Goal: Task Accomplishment & Management: Use online tool/utility

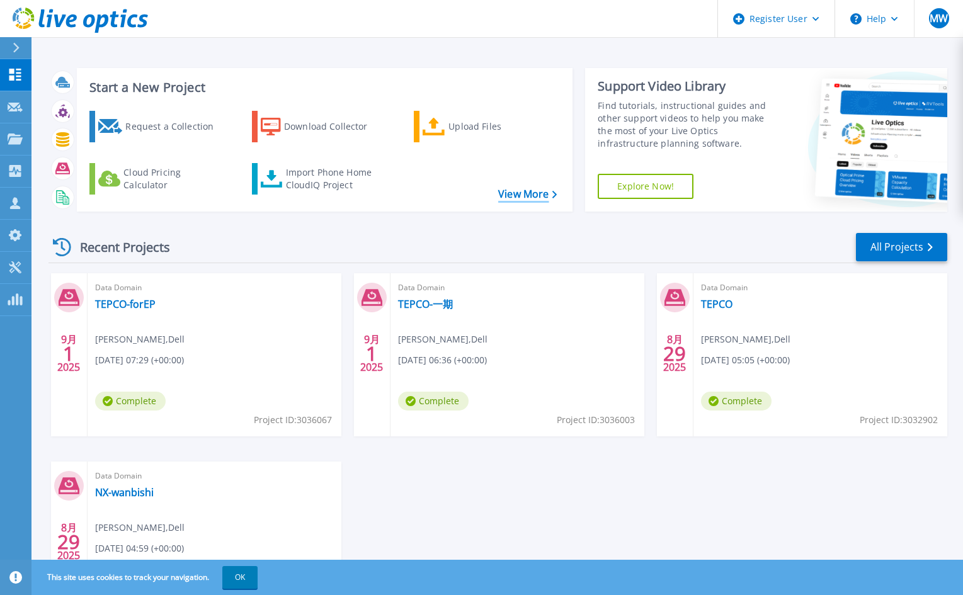
click at [523, 195] on link "View More" at bounding box center [527, 194] width 59 height 12
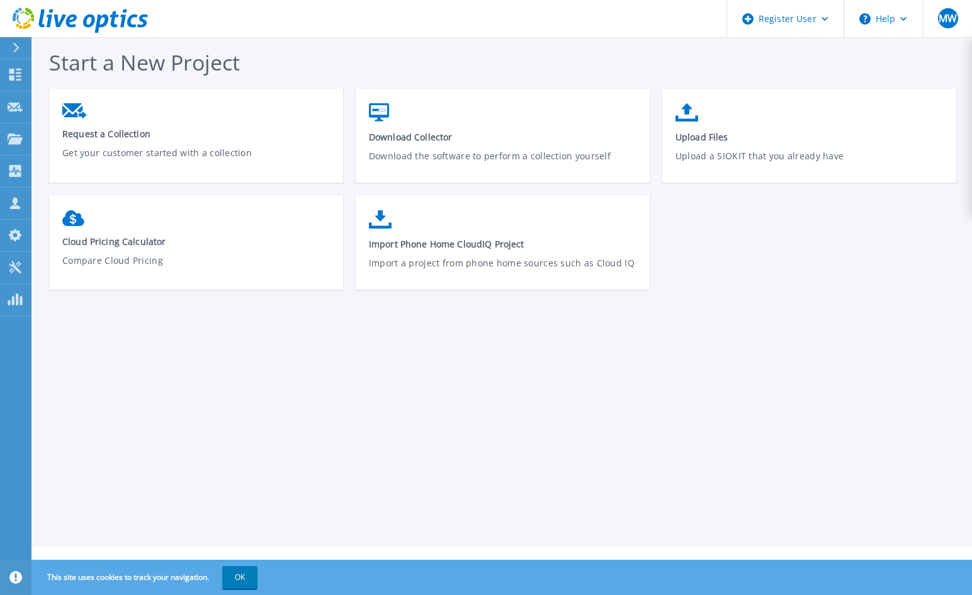
click at [12, 48] on div at bounding box center [21, 47] width 20 height 21
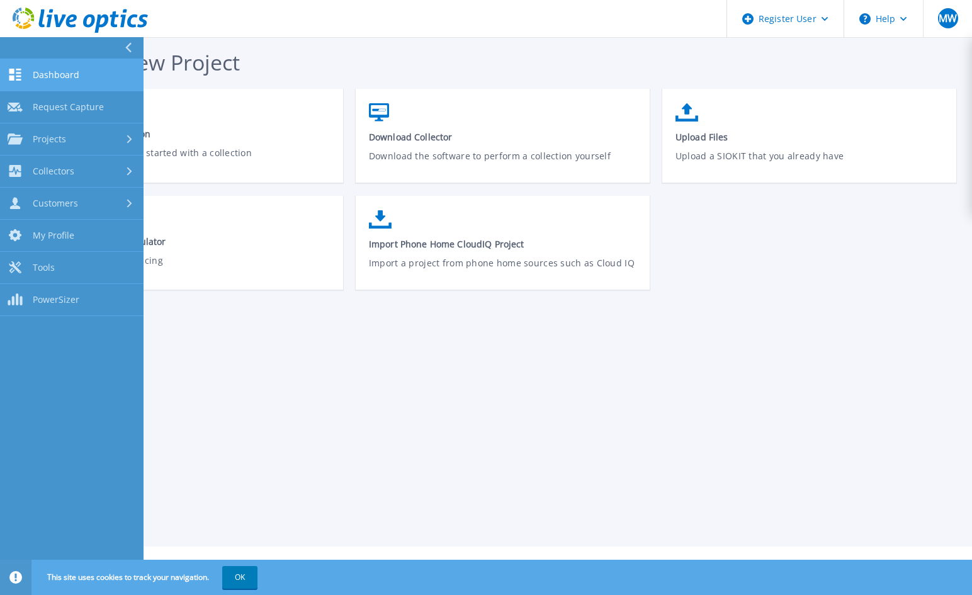
click at [37, 86] on link "Dashboard Dashboard" at bounding box center [72, 75] width 144 height 32
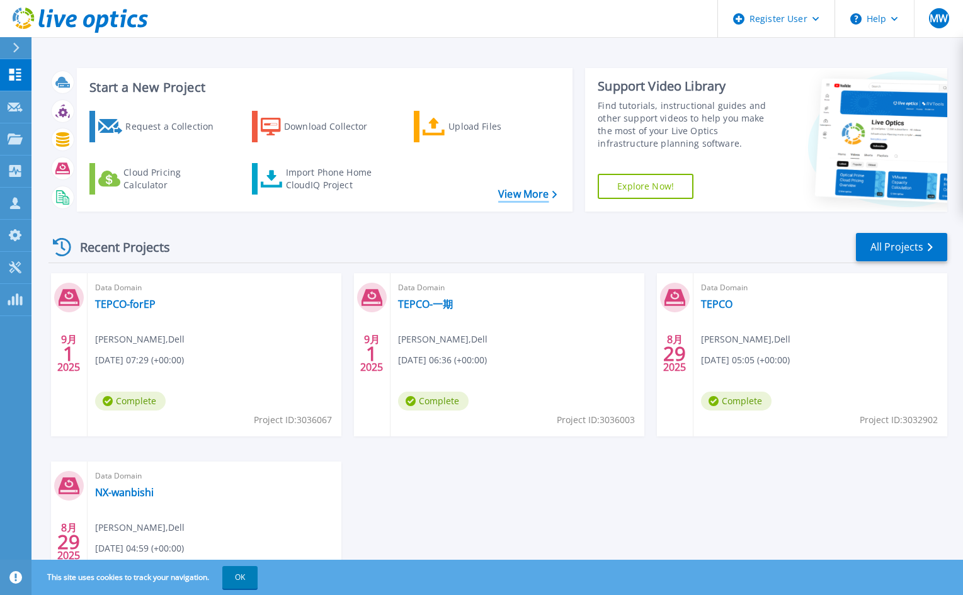
click at [513, 188] on link "View More" at bounding box center [527, 194] width 59 height 12
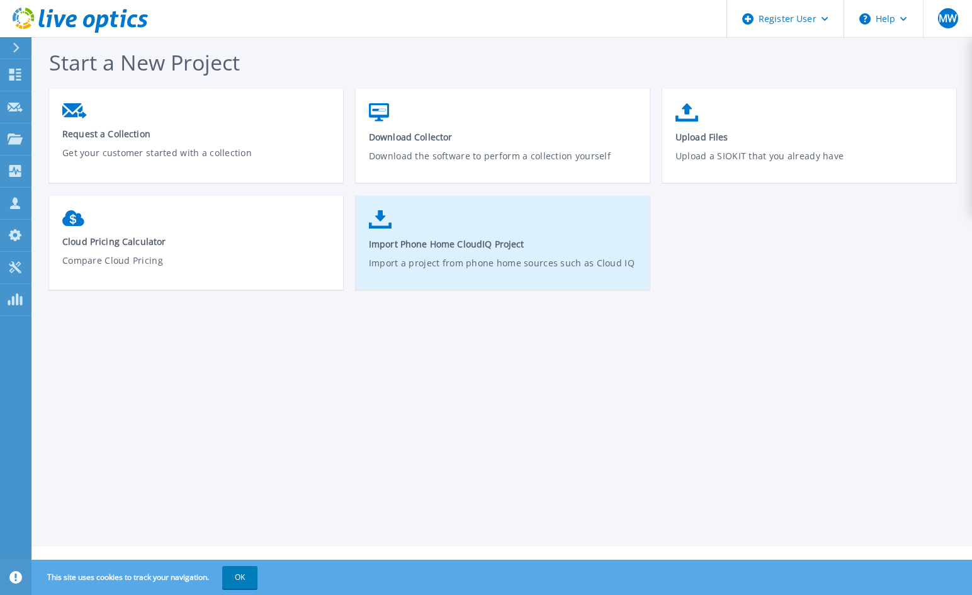
click at [416, 259] on p "Import a project from phone home sources such as Cloud IQ" at bounding box center [503, 270] width 268 height 29
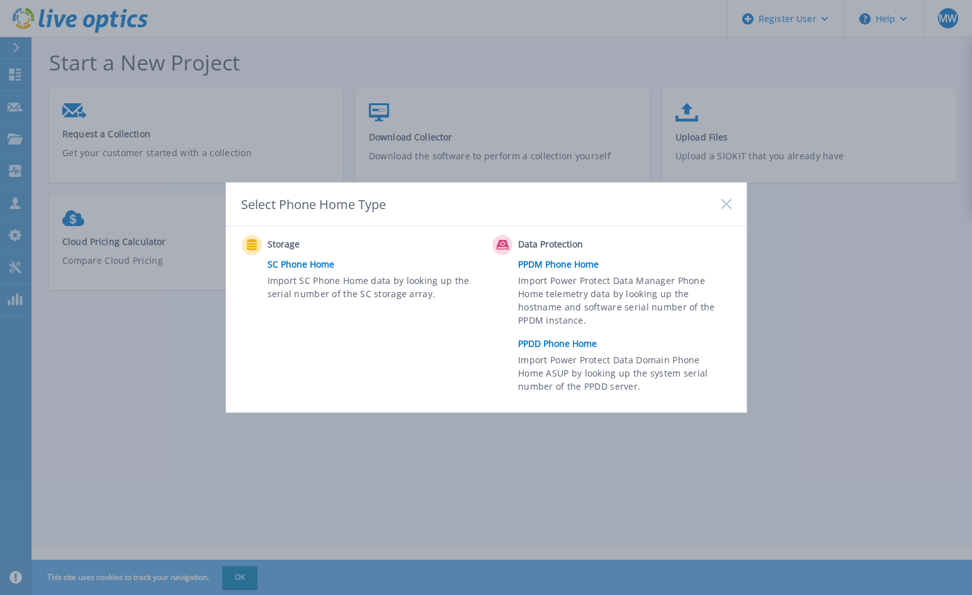
click at [567, 344] on link "PPDD Phone Home" at bounding box center [627, 343] width 219 height 19
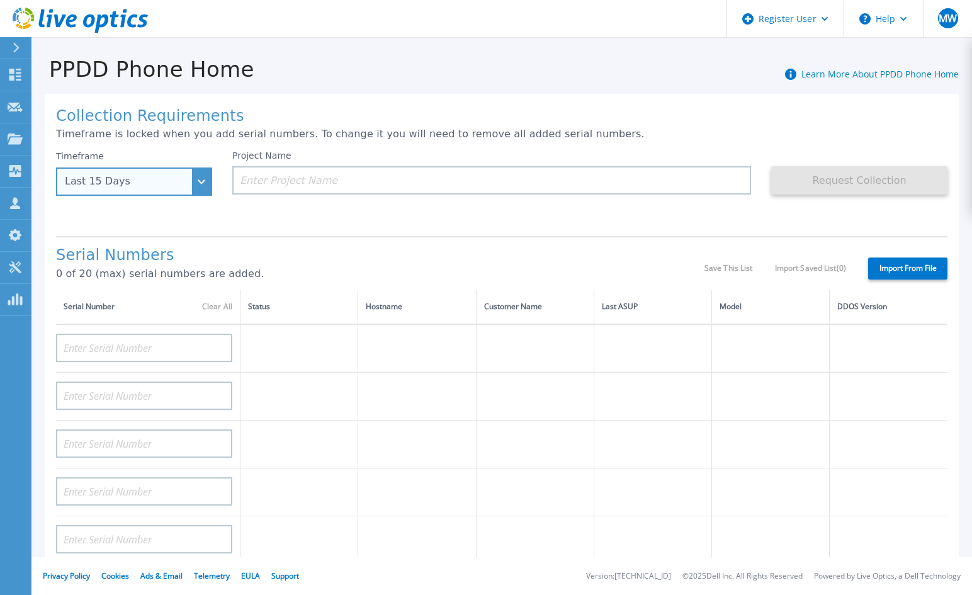
click at [171, 193] on div "Last 15 Days" at bounding box center [134, 181] width 156 height 28
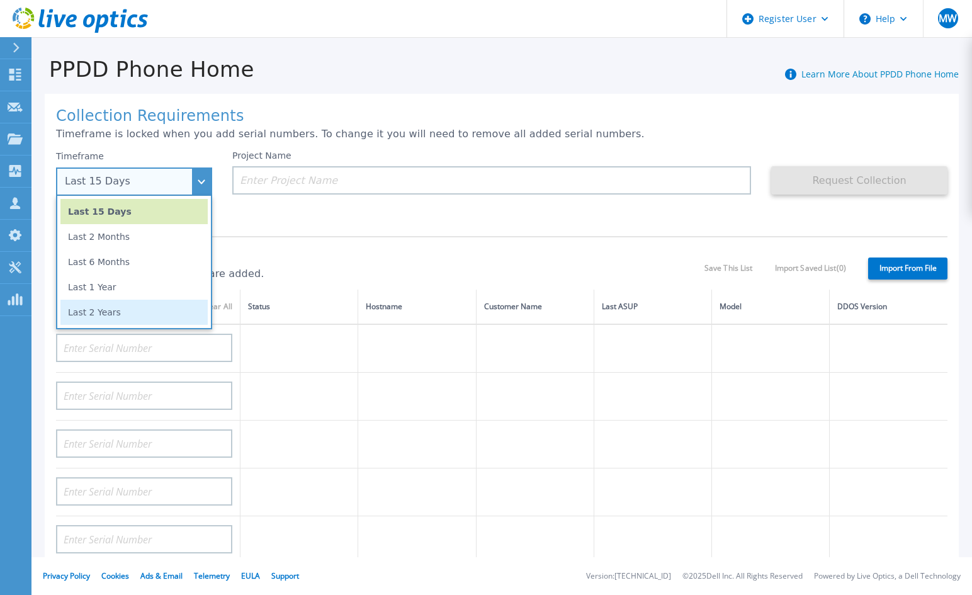
scroll to position [63, 0]
click at [149, 306] on li "Last 2 Years" at bounding box center [133, 312] width 147 height 25
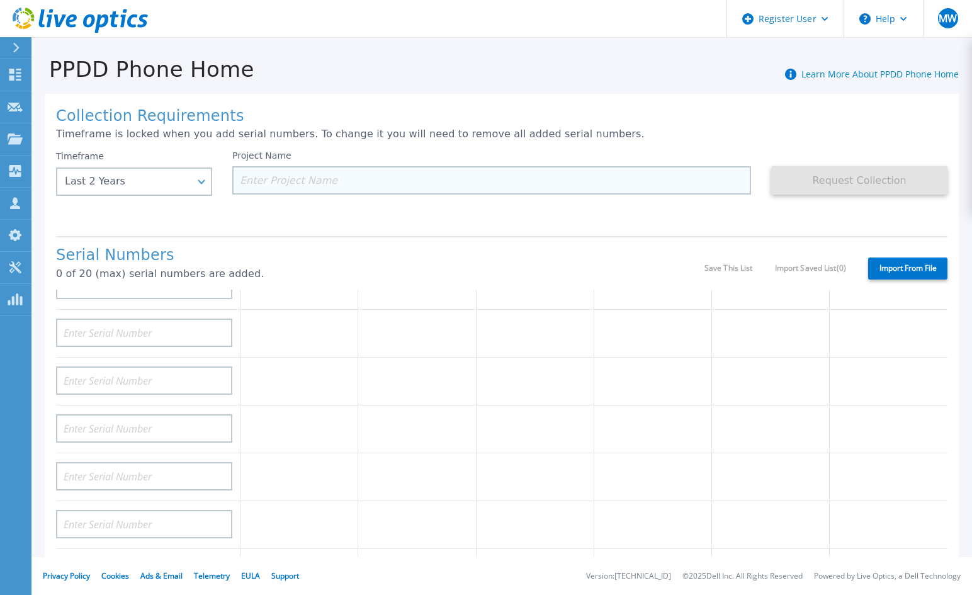
click at [272, 182] on input at bounding box center [491, 180] width 519 height 28
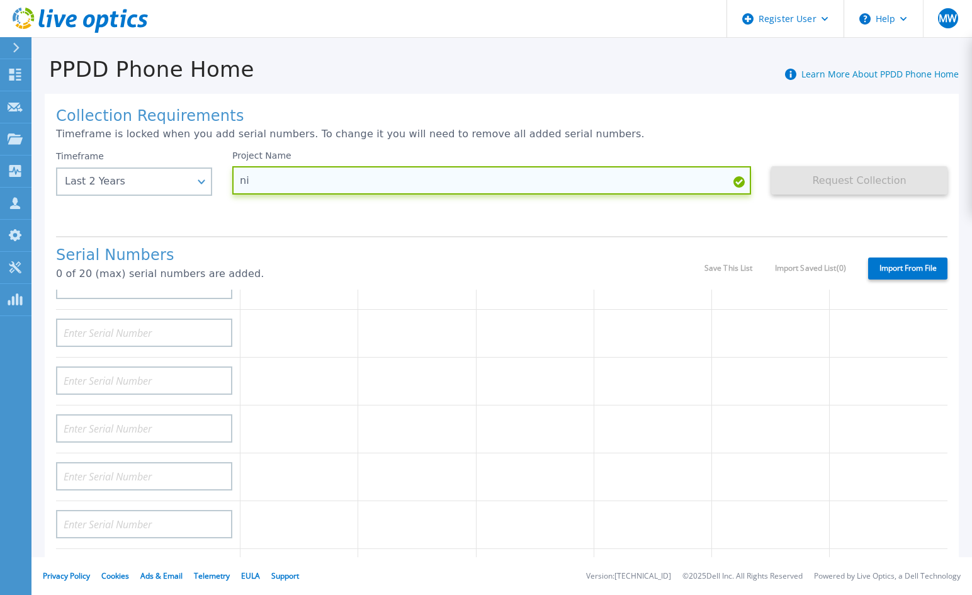
type input "n"
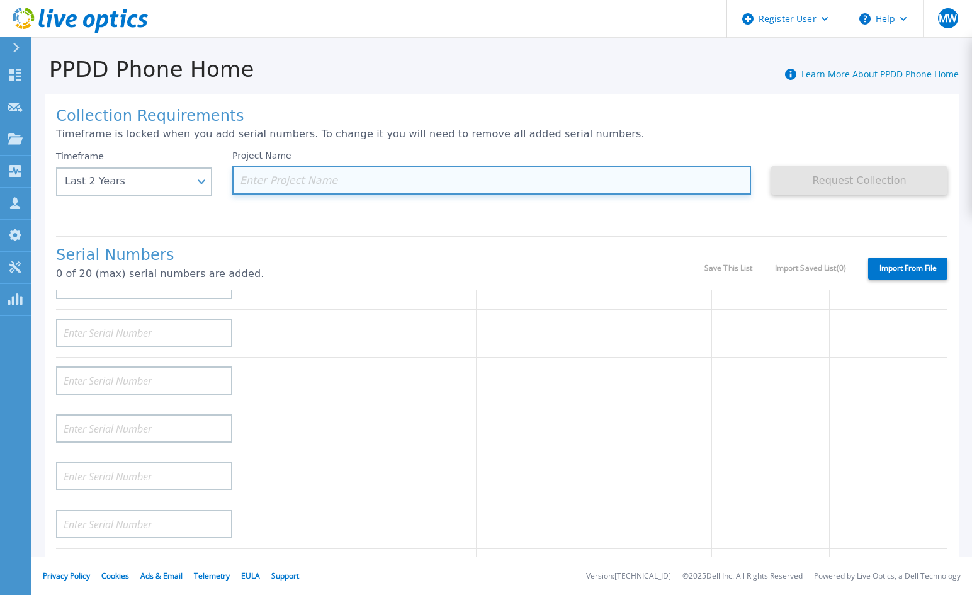
paste input "Japan Transcity Corporation"
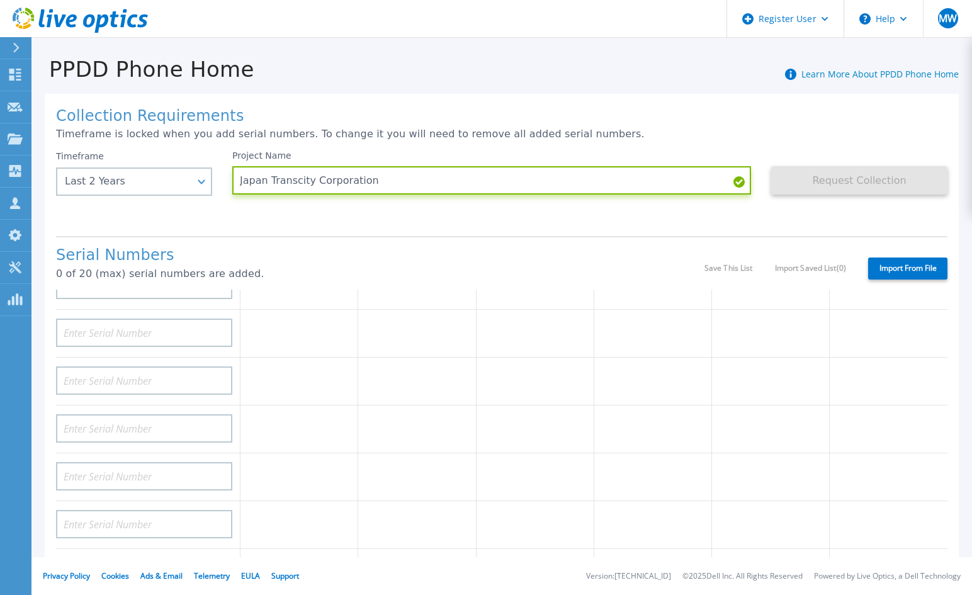
type input "Japan Transcity Corporation"
click at [684, 222] on div "Project Name Japan Transcity Corporation" at bounding box center [501, 188] width 539 height 76
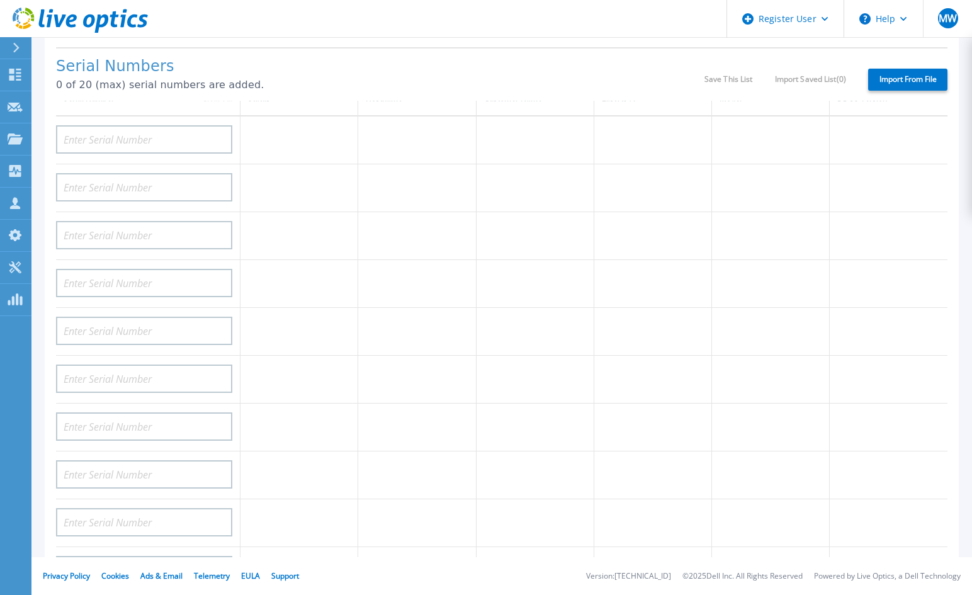
scroll to position [0, 0]
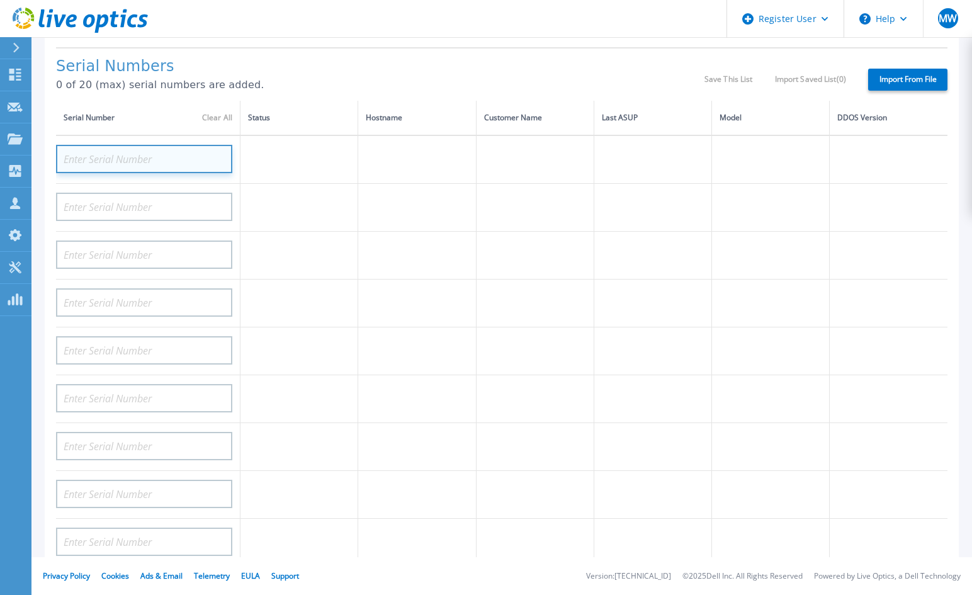
click at [171, 155] on input at bounding box center [144, 159] width 176 height 28
paste input "Japan Transcit"
type input "Japan Transcit"
paste input "CKM00200900907"
type input "CKM00200900907"
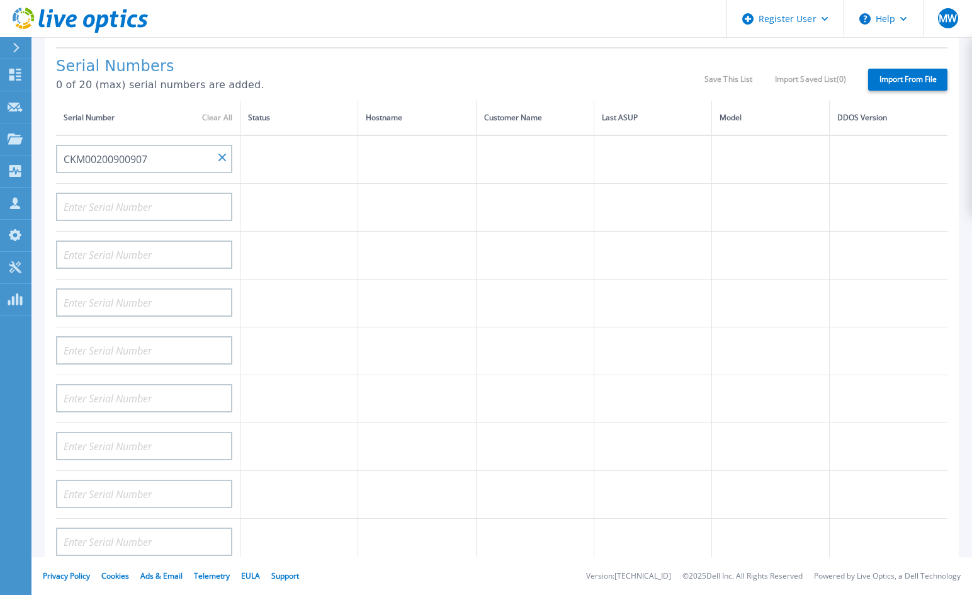
click at [885, 79] on label "Import From File" at bounding box center [907, 80] width 79 height 22
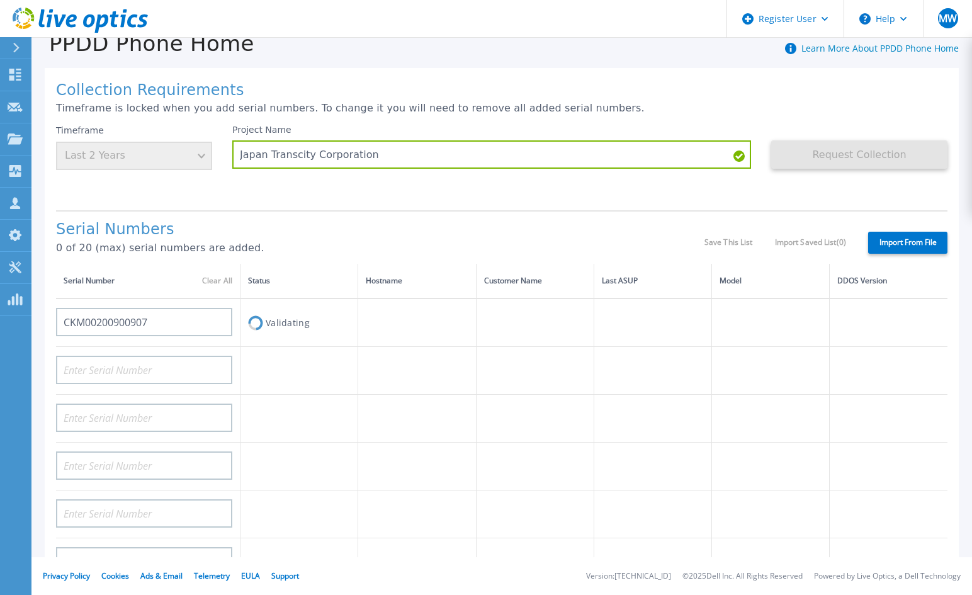
scroll to position [22, 0]
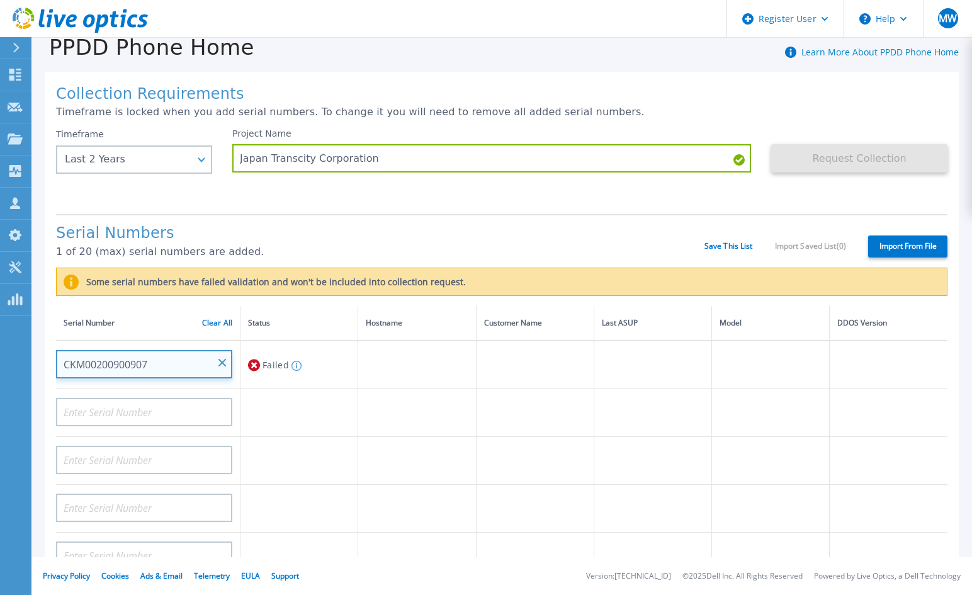
drag, startPoint x: 174, startPoint y: 358, endPoint x: 26, endPoint y: 359, distance: 148.6
click at [26, 359] on div "Dashboard Dashboard Request Capture Request Capture Projects Projects Search Pr…" at bounding box center [486, 297] width 972 height 595
drag, startPoint x: 26, startPoint y: 359, endPoint x: 120, endPoint y: 363, distance: 94.5
drag, startPoint x: 120, startPoint y: 363, endPoint x: 166, endPoint y: 357, distance: 46.4
click at [166, 357] on input "CKM00200900907" at bounding box center [144, 364] width 176 height 28
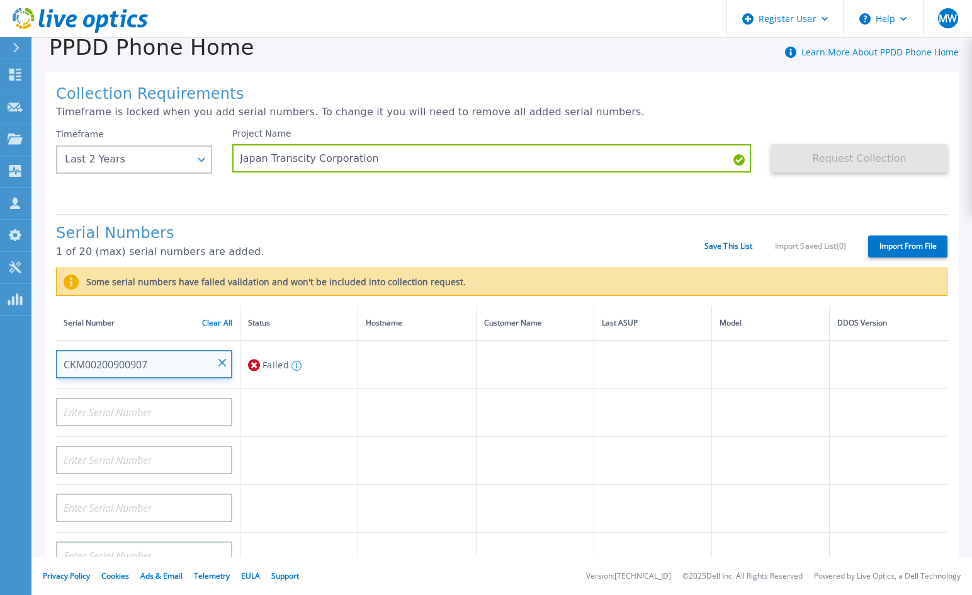
click at [214, 364] on input "CKM00200900907" at bounding box center [144, 364] width 176 height 28
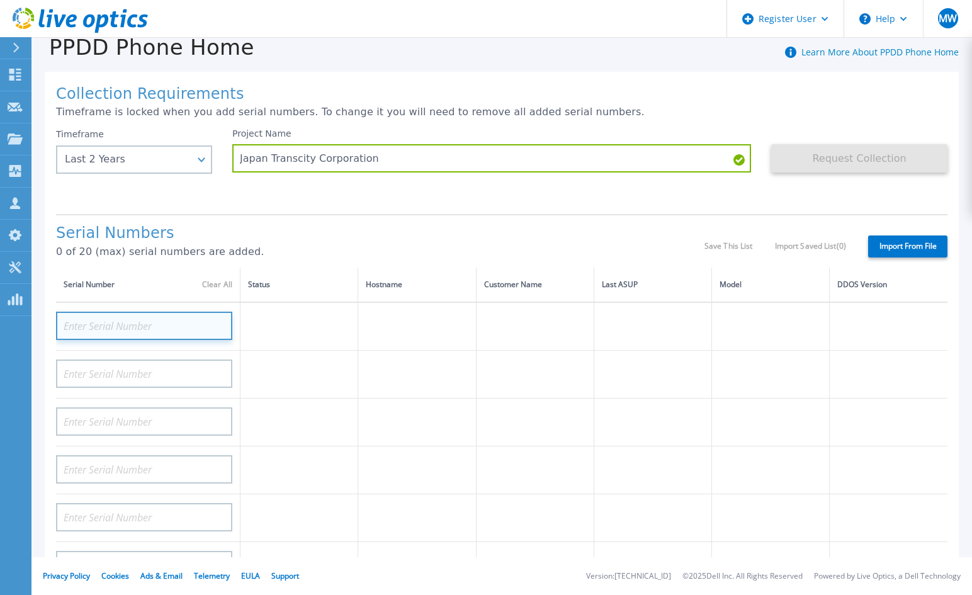
click at [186, 332] on input at bounding box center [144, 326] width 176 height 28
paste input "ELMDDV0320R9Z9"
type input "ELMDDV0320R9Z9"
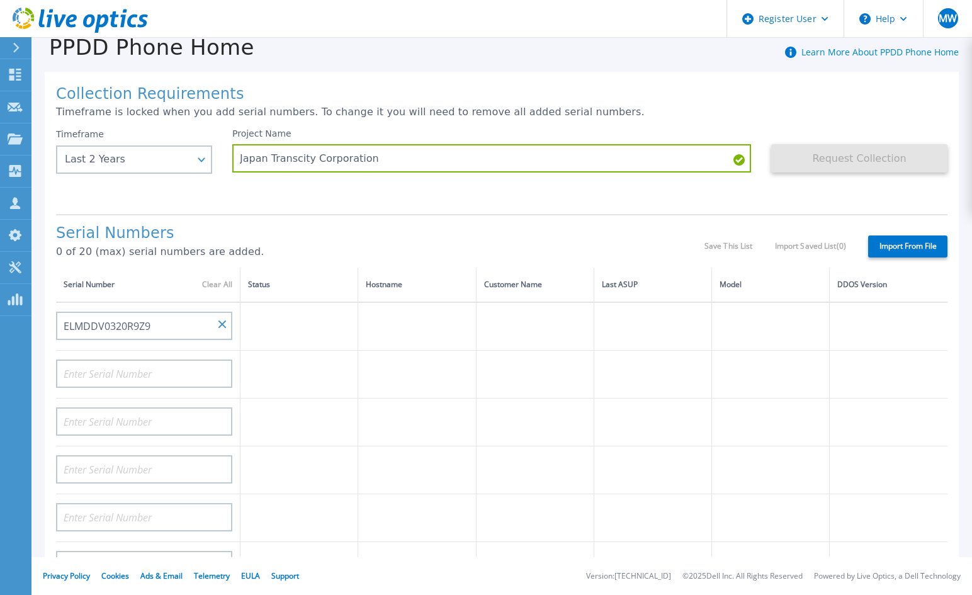
click at [877, 246] on label "Import From File" at bounding box center [907, 246] width 79 height 22
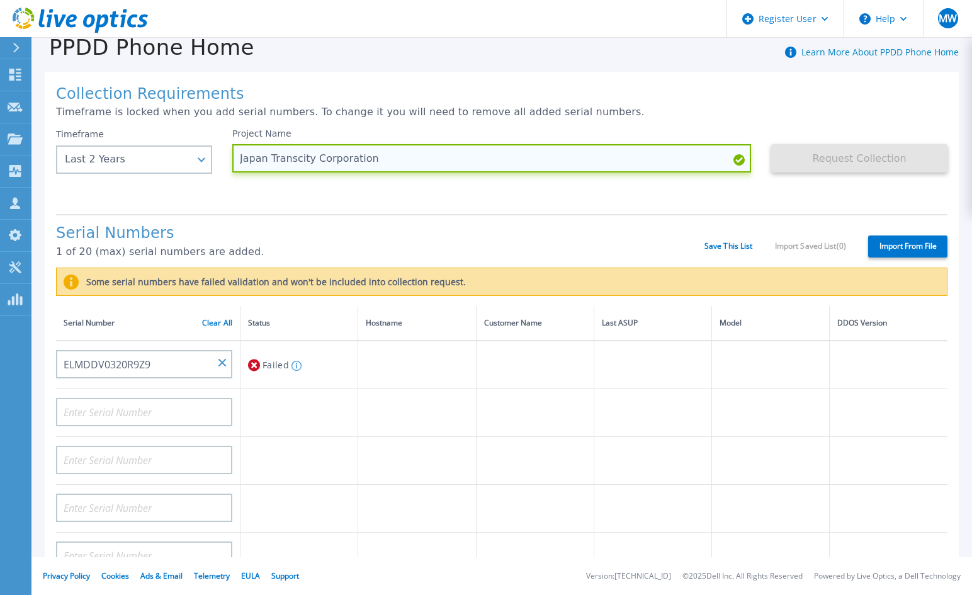
click at [392, 165] on input "Japan Transcity Corporation" at bounding box center [491, 158] width 519 height 28
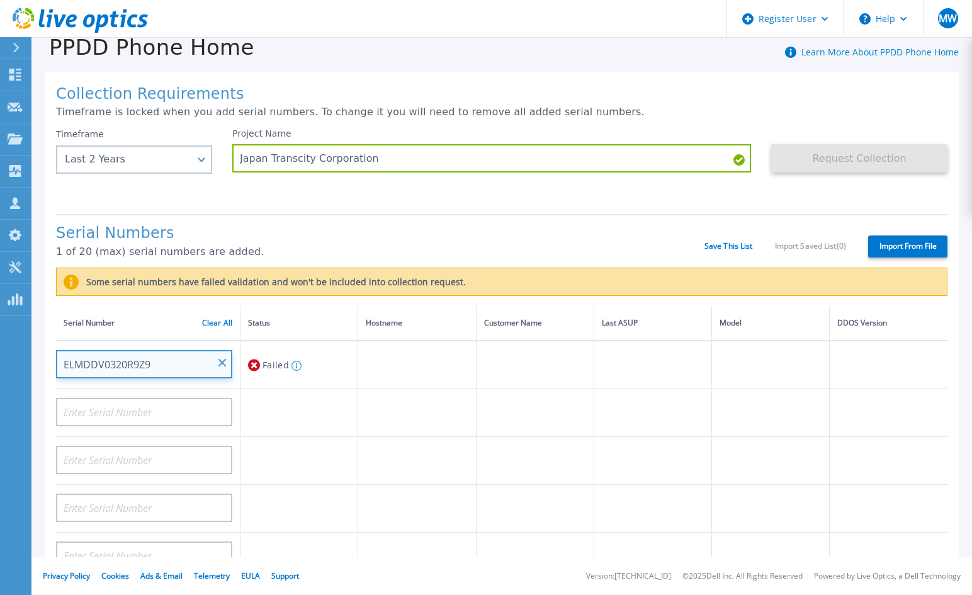
click at [180, 364] on input "ELMDDV0320R9Z9" at bounding box center [144, 364] width 176 height 28
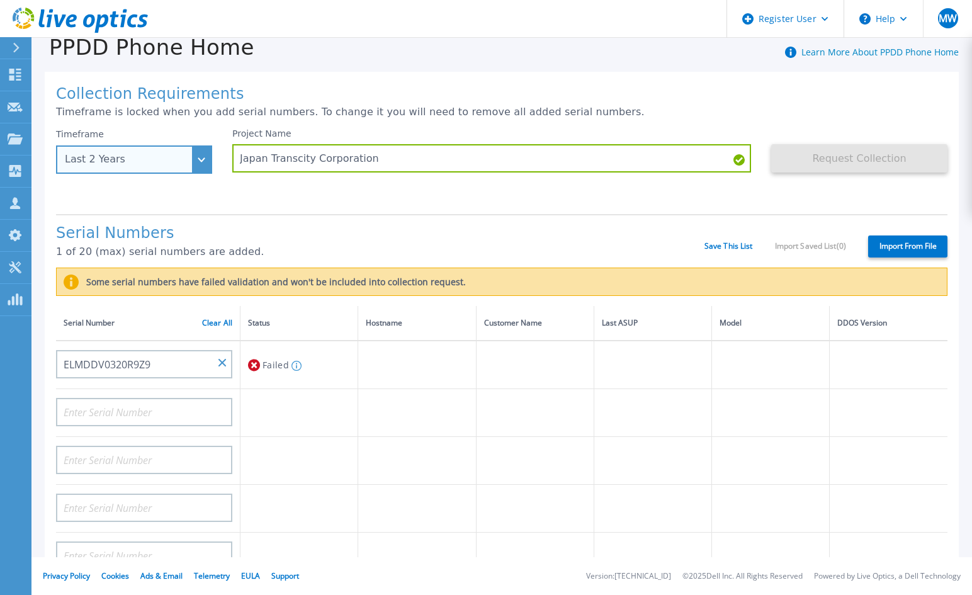
click at [200, 158] on div "Last 2 Years" at bounding box center [134, 159] width 156 height 28
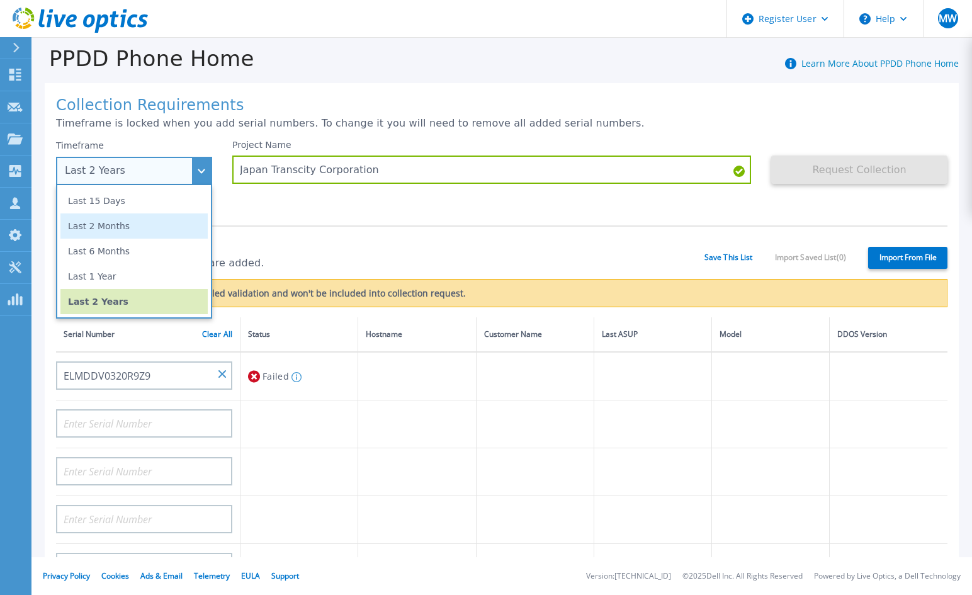
scroll to position [0, 0]
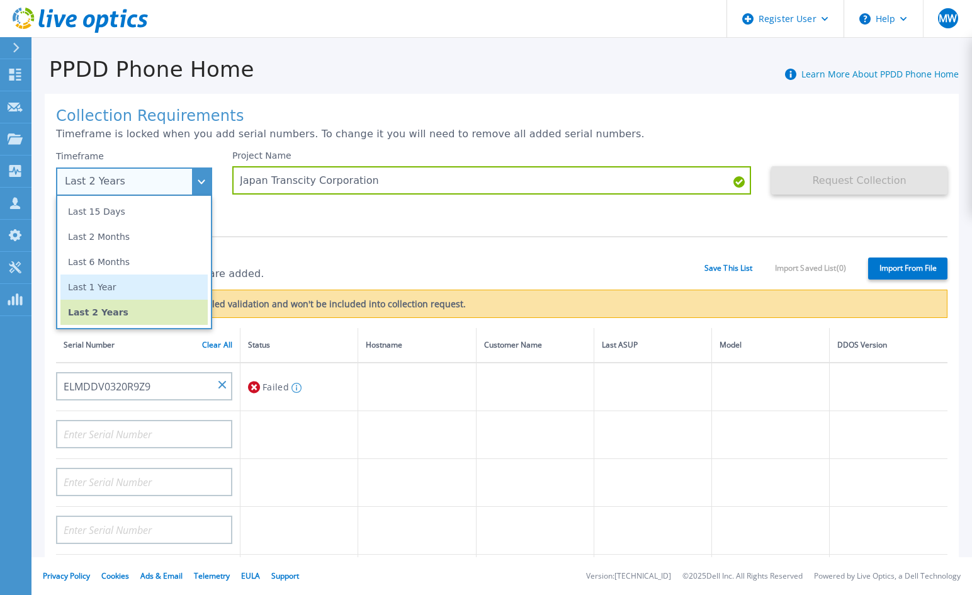
click at [133, 288] on li "Last 1 Year" at bounding box center [133, 287] width 147 height 25
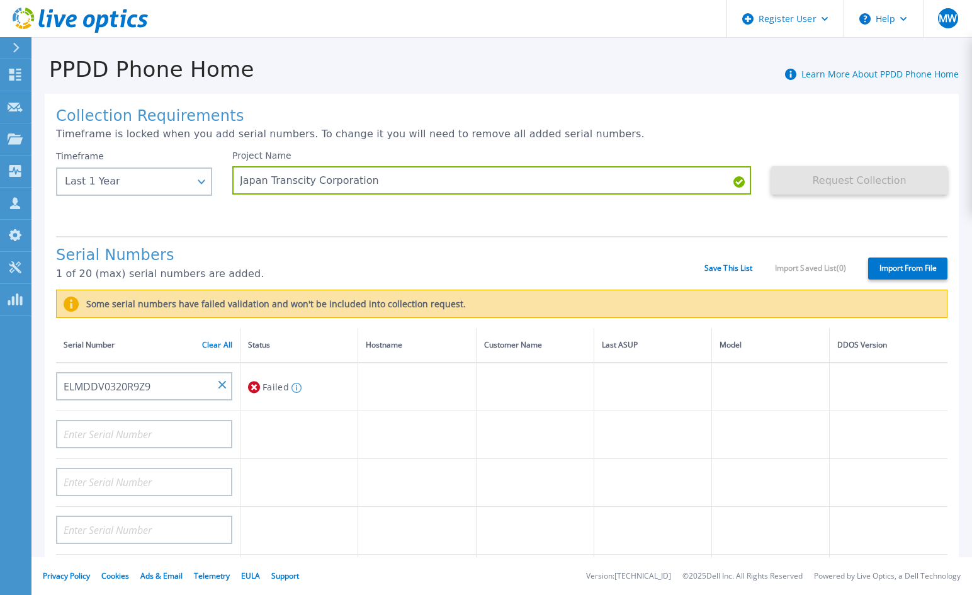
click at [184, 349] on div "Serial Number Clear All" at bounding box center [148, 345] width 169 height 14
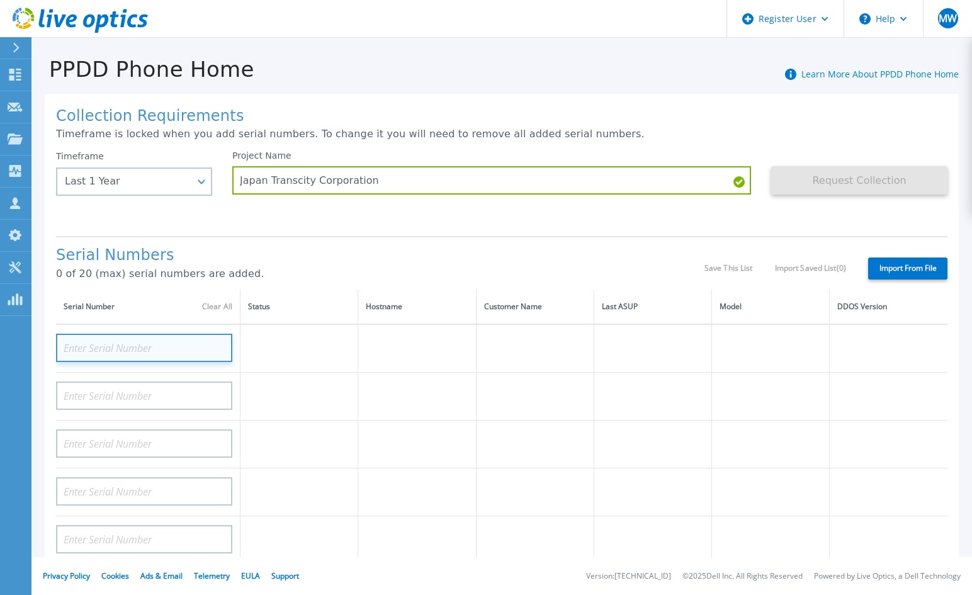
click at [195, 353] on input at bounding box center [144, 348] width 176 height 28
paste input "CKM00200900907"
type input "CKM00200900907"
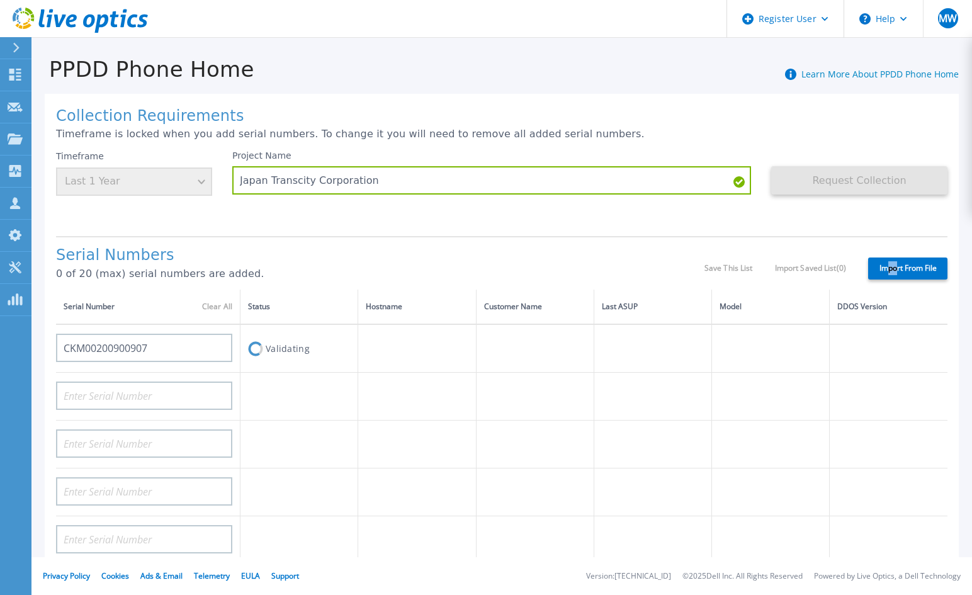
drag, startPoint x: 880, startPoint y: 276, endPoint x: 886, endPoint y: 273, distance: 6.8
click at [886, 273] on label "Import From File" at bounding box center [907, 269] width 79 height 22
drag, startPoint x: 886, startPoint y: 273, endPoint x: 925, endPoint y: 271, distance: 39.7
click at [925, 271] on label "Import From File" at bounding box center [907, 269] width 79 height 22
click at [388, 230] on div "Collection Requirements Timeframe is locked when you add serial numbers. To cha…" at bounding box center [502, 450] width 914 height 712
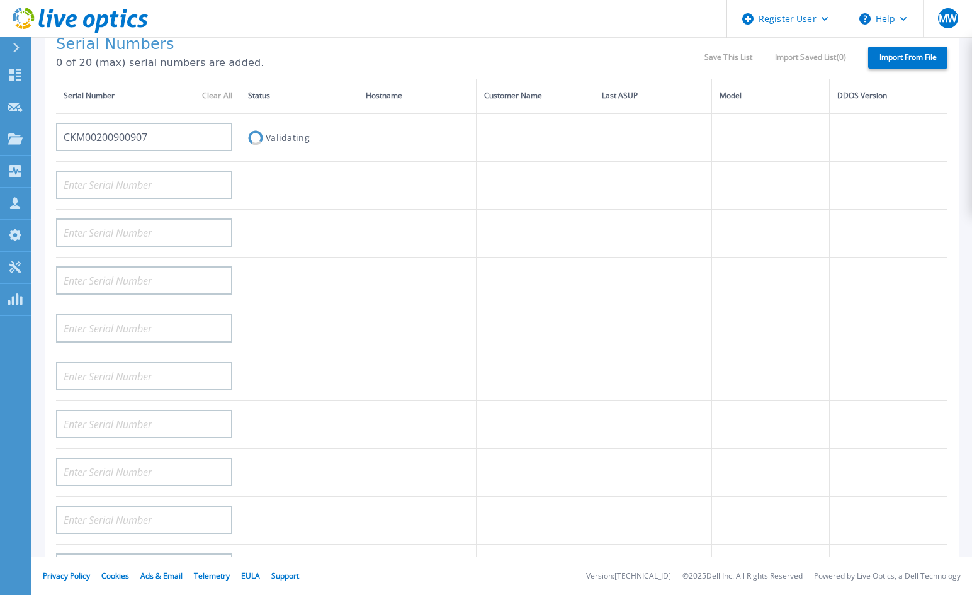
click at [108, 83] on th "Serial Number Clear All" at bounding box center [148, 96] width 184 height 35
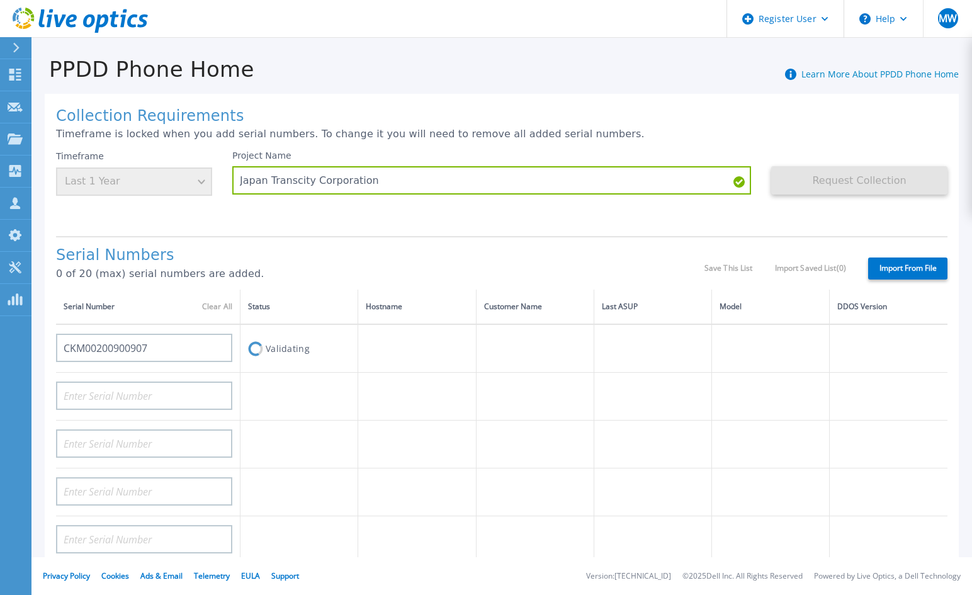
click at [391, 276] on p "0 of 20 (max) serial numbers are added." at bounding box center [380, 273] width 648 height 11
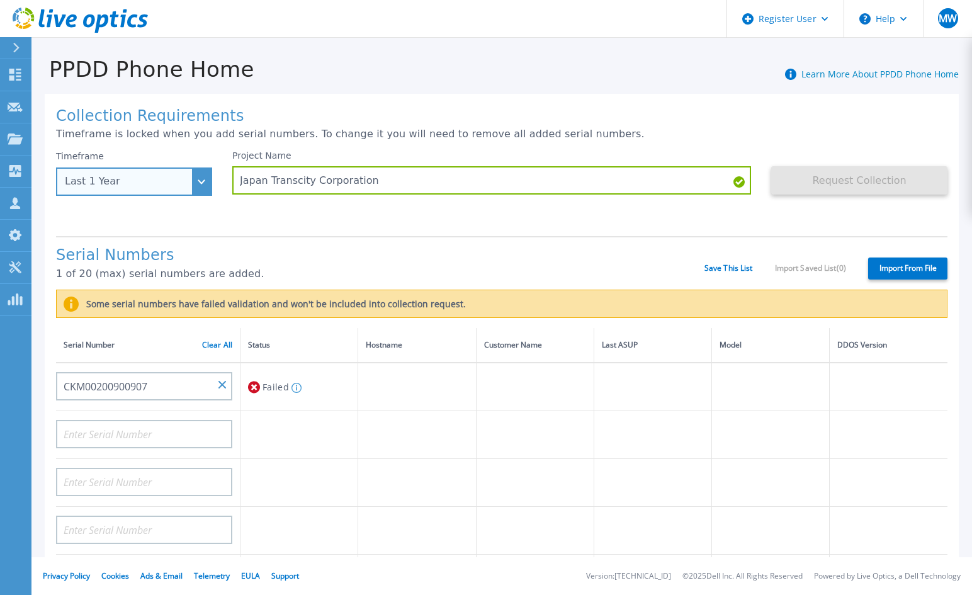
click at [193, 171] on div "Last 1 Year" at bounding box center [134, 181] width 156 height 28
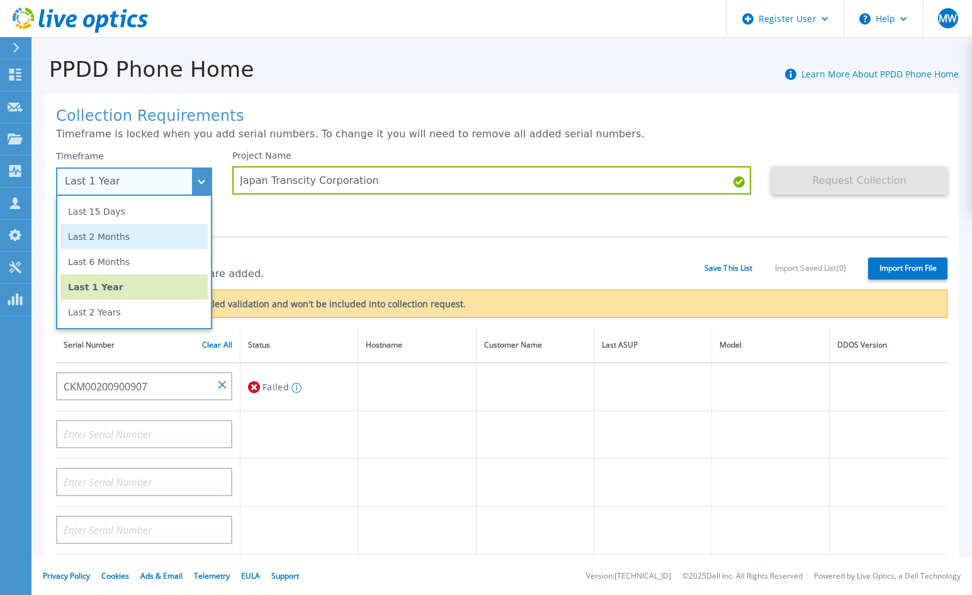
click at [149, 237] on li "Last 2 Months" at bounding box center [133, 236] width 147 height 25
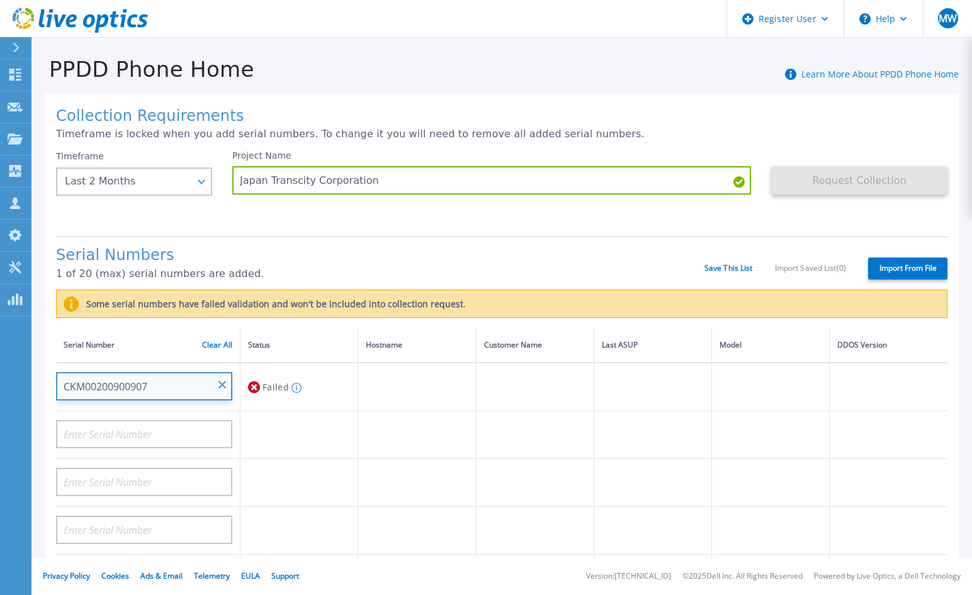
click at [188, 385] on input "CKM00200900907" at bounding box center [144, 386] width 176 height 28
click at [878, 271] on label "Import From File" at bounding box center [907, 269] width 79 height 22
click at [0, 0] on input "Import From File" at bounding box center [0, 0] width 0 height 0
click at [165, 383] on input "CKM00200900907" at bounding box center [144, 386] width 176 height 28
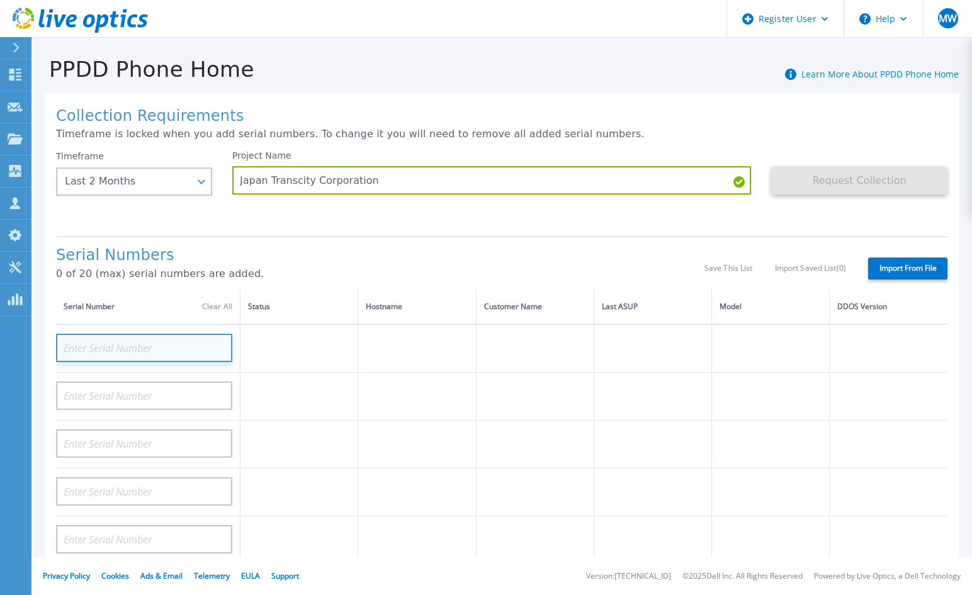
click at [169, 347] on input at bounding box center [144, 348] width 176 height 28
drag, startPoint x: 176, startPoint y: 347, endPoint x: 140, endPoint y: 346, distance: 35.9
click at [140, 346] on input at bounding box center [144, 348] width 176 height 28
paste input "CKM00200900907"
type input "CKM00200900907"
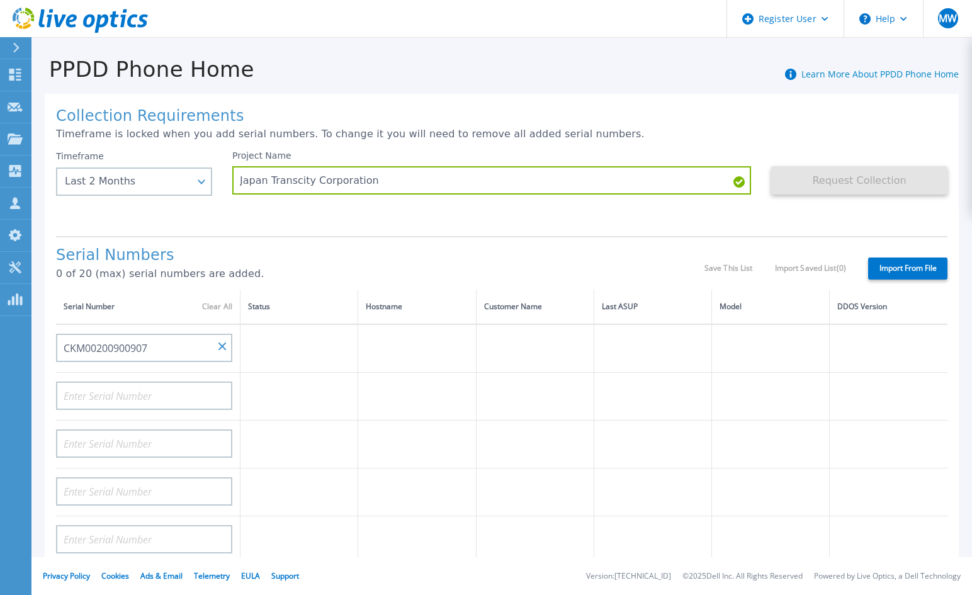
click at [417, 382] on td at bounding box center [417, 397] width 118 height 48
click at [20, 47] on div at bounding box center [21, 47] width 20 height 21
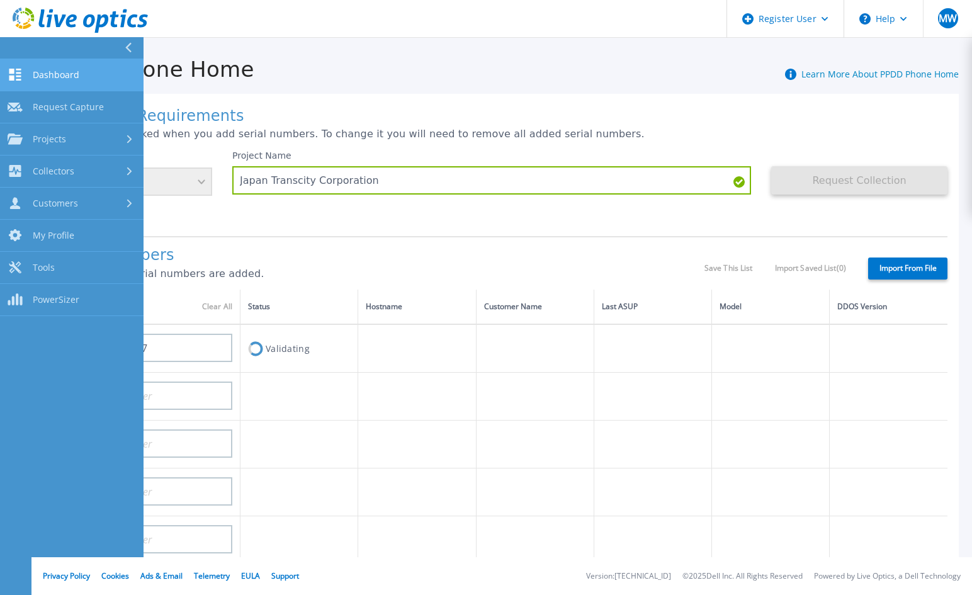
click at [88, 86] on link "Dashboard Dashboard" at bounding box center [72, 75] width 144 height 32
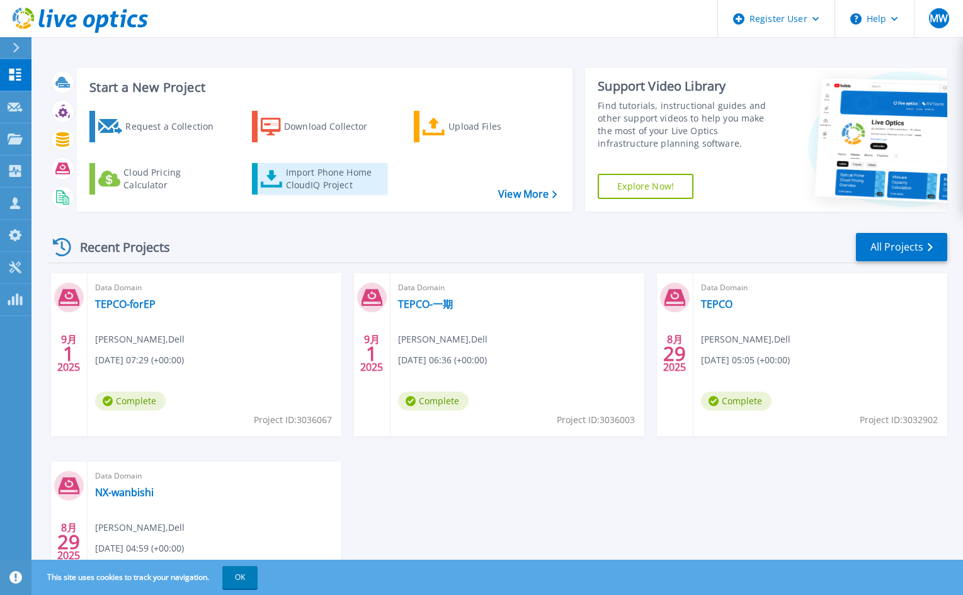
click at [319, 176] on div "Import Phone Home CloudIQ Project" at bounding box center [335, 178] width 98 height 25
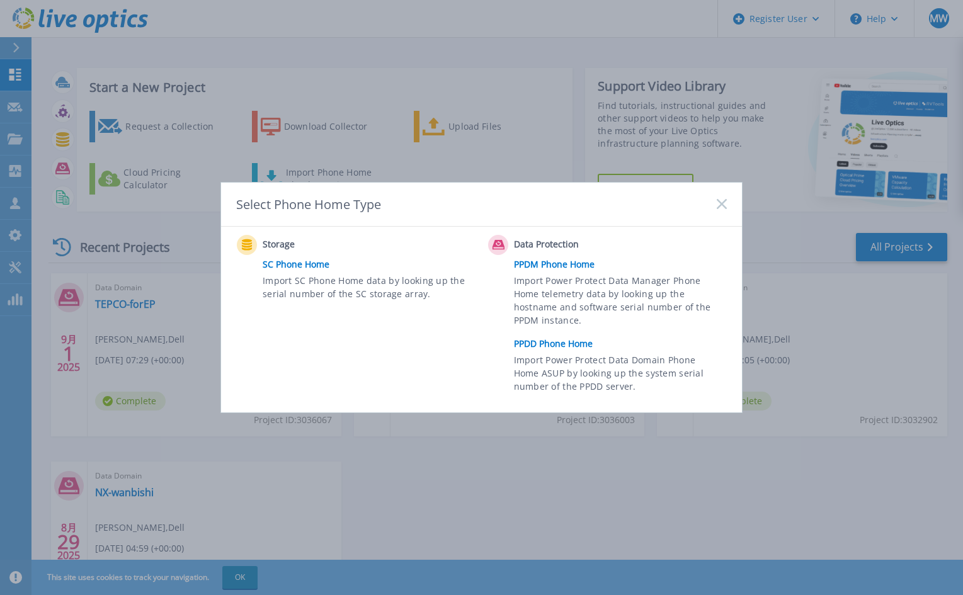
click at [557, 339] on link "PPDD Phone Home" at bounding box center [623, 343] width 219 height 19
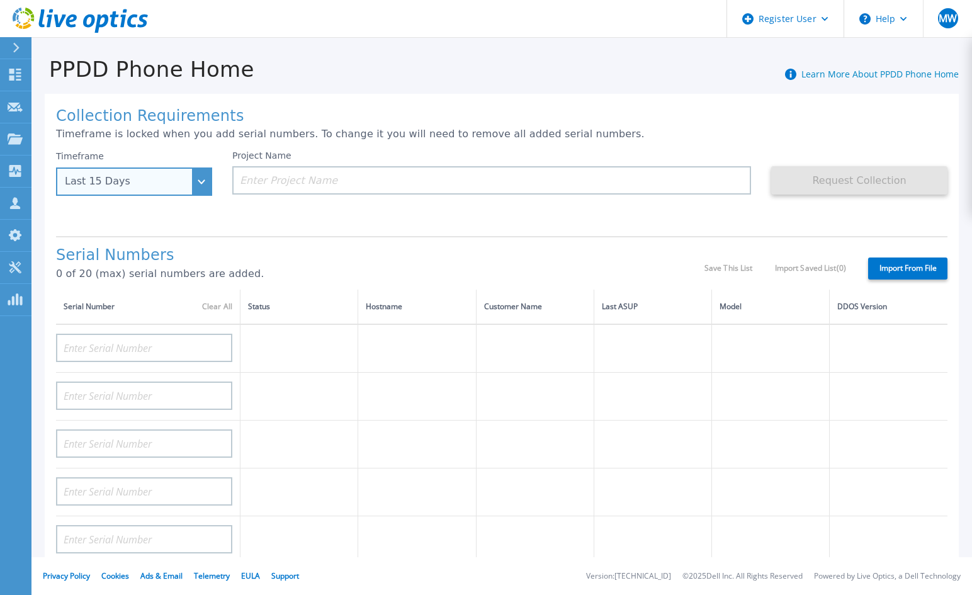
click at [167, 184] on div "Last 15 Days" at bounding box center [127, 181] width 125 height 11
click at [291, 239] on div "Serial Numbers 0 of 20 (max) serial numbers are added. Save This List Import Sa…" at bounding box center [501, 263] width 891 height 54
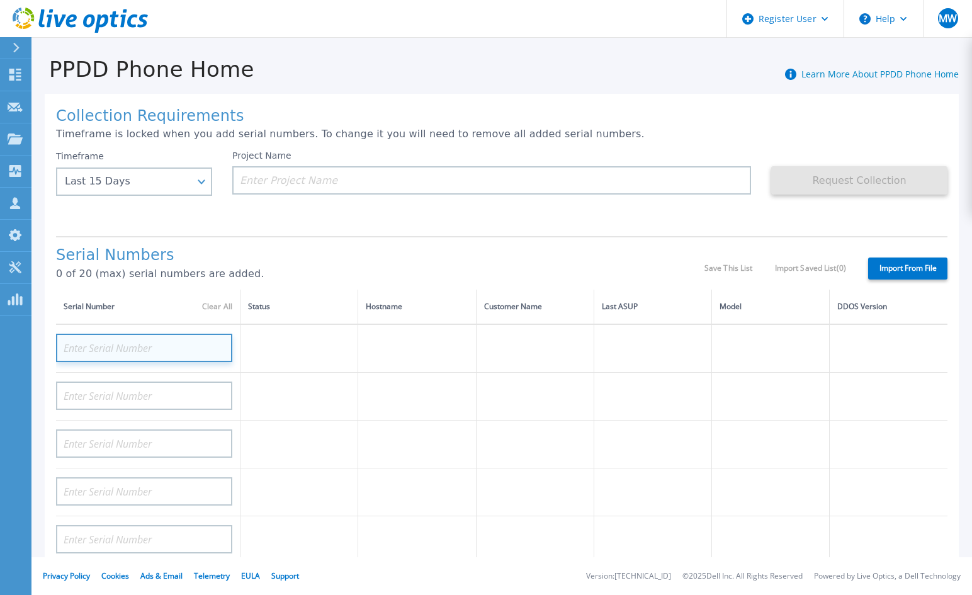
click at [157, 345] on input at bounding box center [144, 348] width 176 height 28
paste input "CKM00200900907"
type input "CKM00200900907"
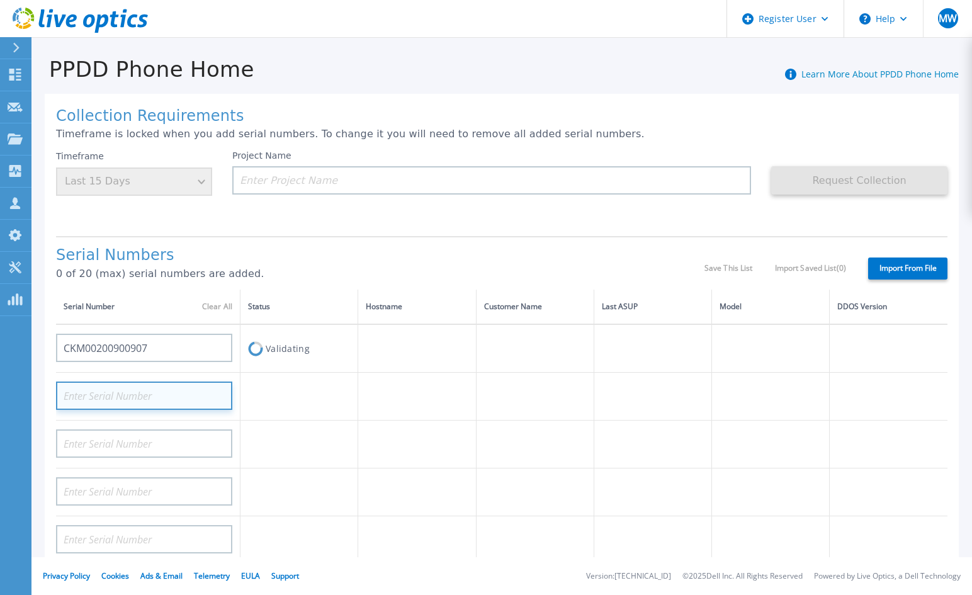
click at [188, 399] on input at bounding box center [144, 396] width 176 height 28
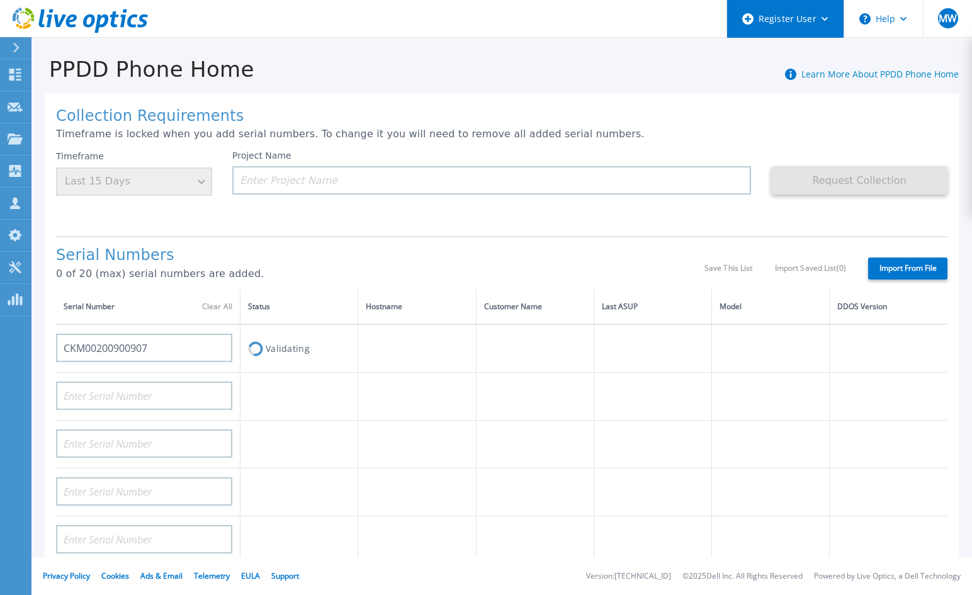
click at [834, 17] on div "Register User" at bounding box center [785, 19] width 116 height 38
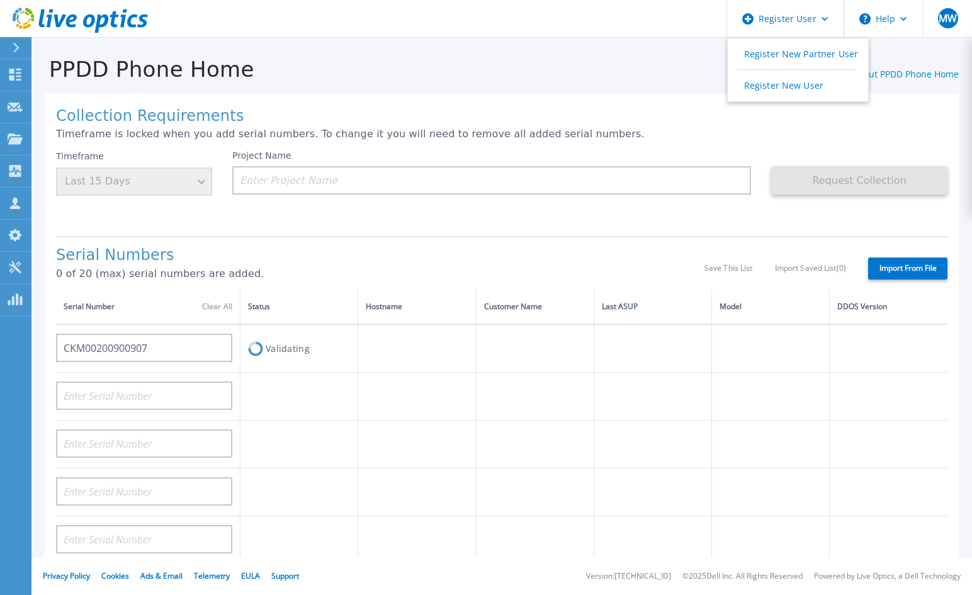
click at [579, 91] on div "Collection Requirements Timeframe is locked when you add serial numbers. To cha…" at bounding box center [501, 444] width 941 height 724
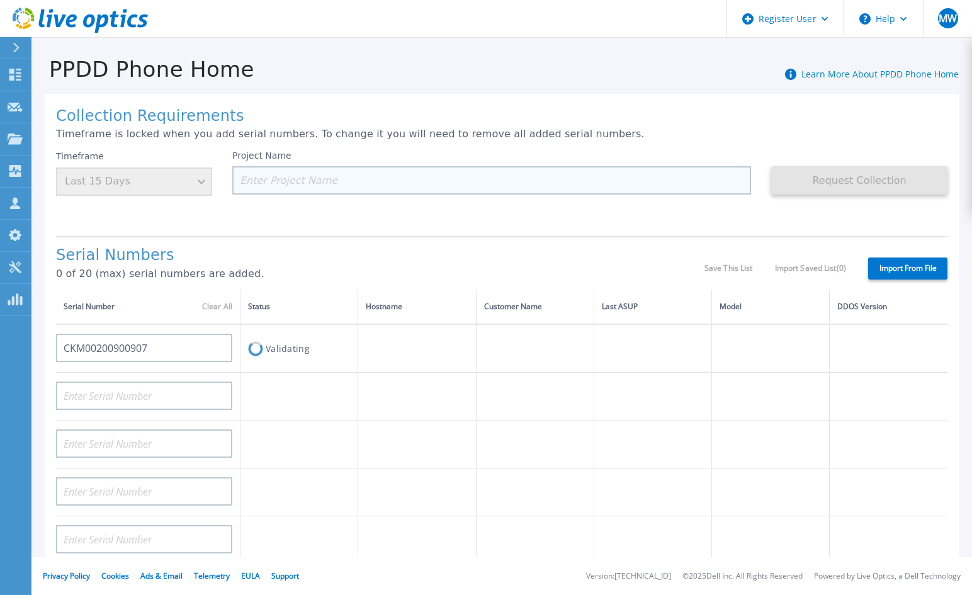
click at [293, 181] on input at bounding box center [491, 180] width 519 height 28
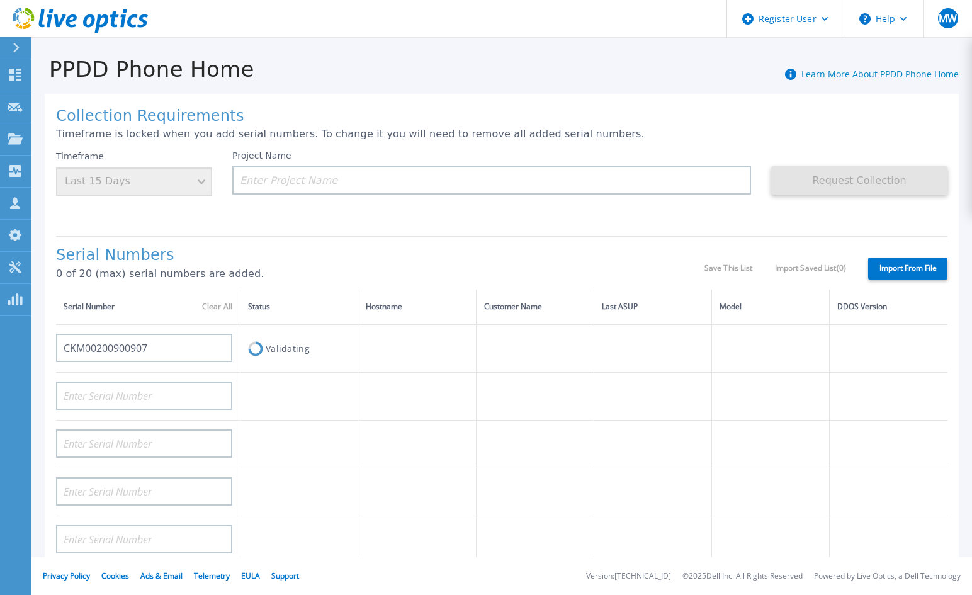
click at [402, 271] on p "0 of 20 (max) serial numbers are added." at bounding box center [380, 273] width 648 height 11
click at [435, 222] on div "Project Name" at bounding box center [501, 188] width 539 height 76
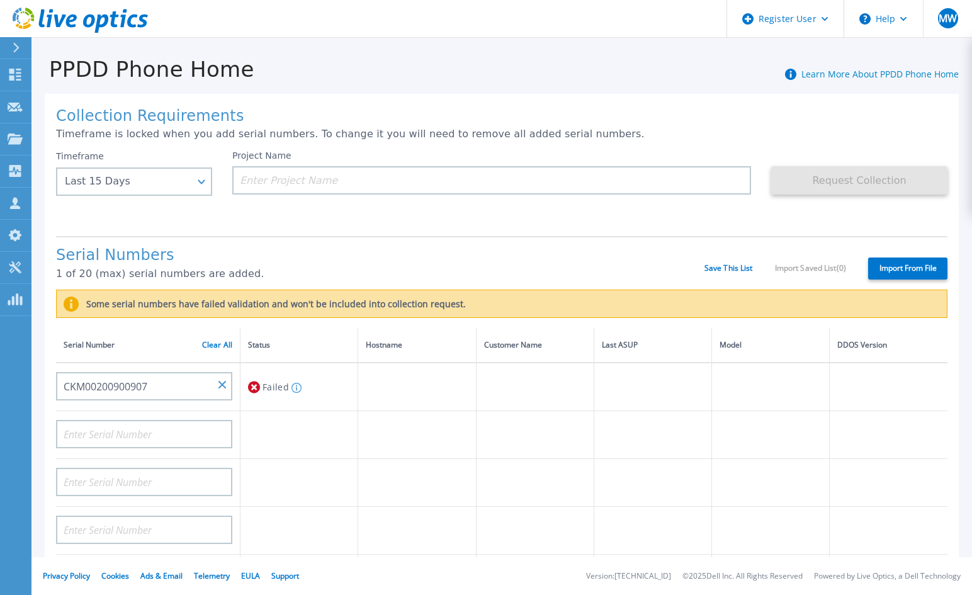
click at [322, 247] on h1 "Serial Numbers" at bounding box center [380, 256] width 648 height 18
click at [201, 198] on div "Timeframe Last 15 Days Last 15 Days Last 2 Months Last 6 Months Last 1 Year Las…" at bounding box center [144, 188] width 176 height 76
click at [134, 53] on div "PPDD Phone Home Learn More About PPDD Phone Home" at bounding box center [494, 62] width 927 height 39
click at [285, 388] on div "Failed The serial number may be incorrect or has no phone home data for the req…" at bounding box center [299, 386] width 102 height 23
click at [227, 385] on input "CKM00200900907" at bounding box center [144, 386] width 176 height 28
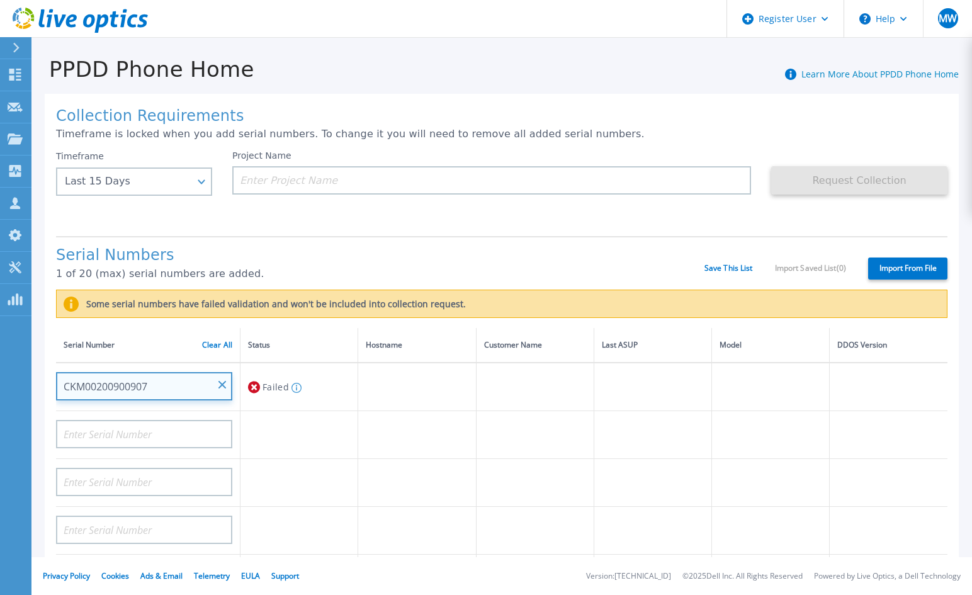
click at [190, 387] on input "CKM00200900907" at bounding box center [144, 386] width 176 height 28
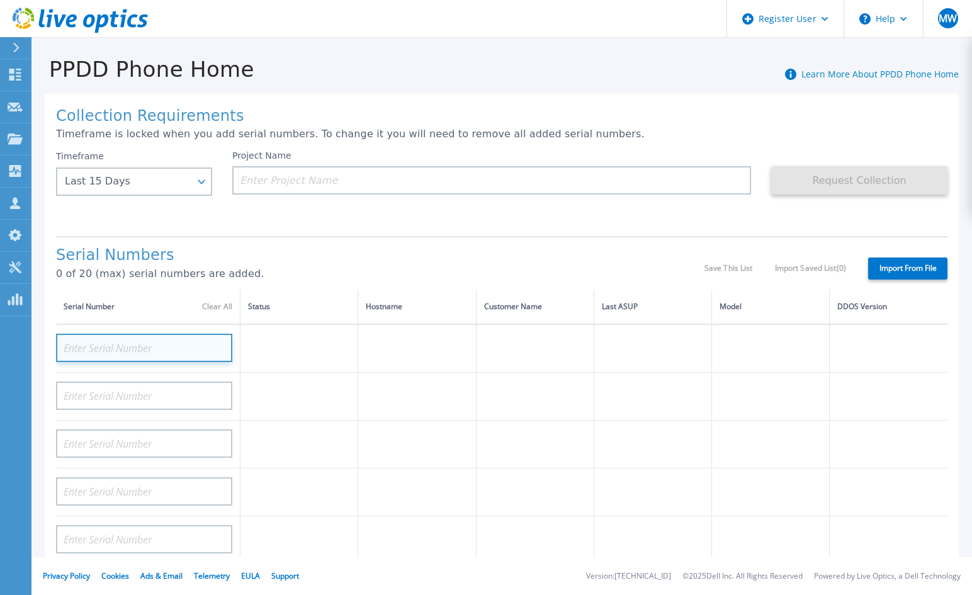
click at [171, 338] on input at bounding box center [144, 348] width 176 height 28
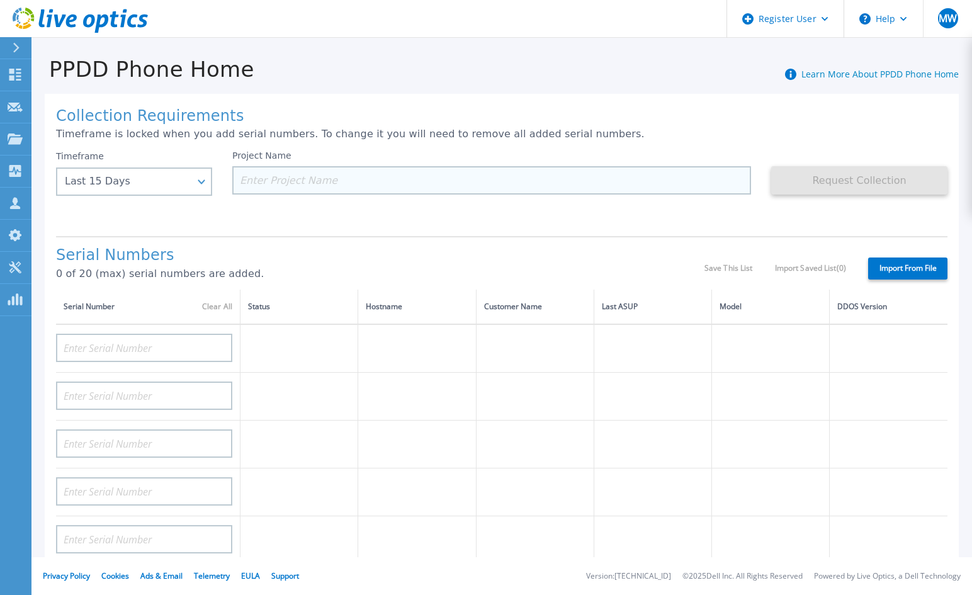
click at [331, 175] on input at bounding box center [491, 180] width 519 height 28
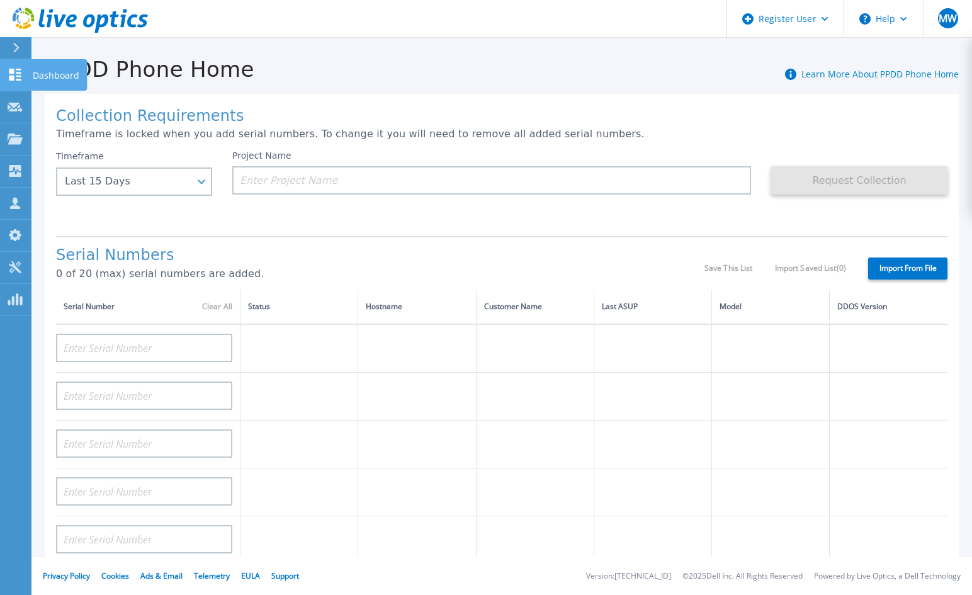
click at [21, 76] on icon at bounding box center [15, 75] width 15 height 12
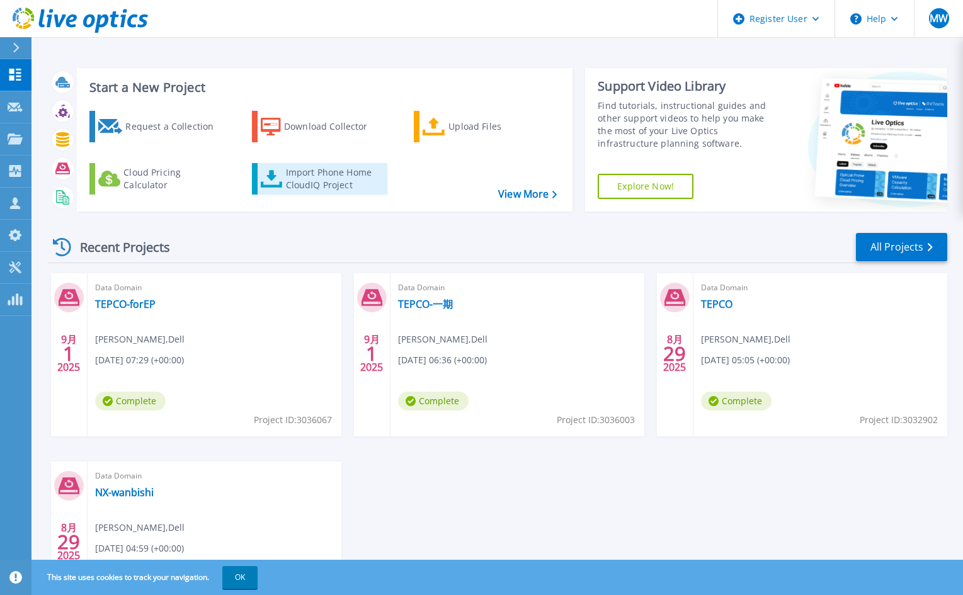
click at [315, 172] on div "Import Phone Home CloudIQ Project" at bounding box center [335, 178] width 98 height 25
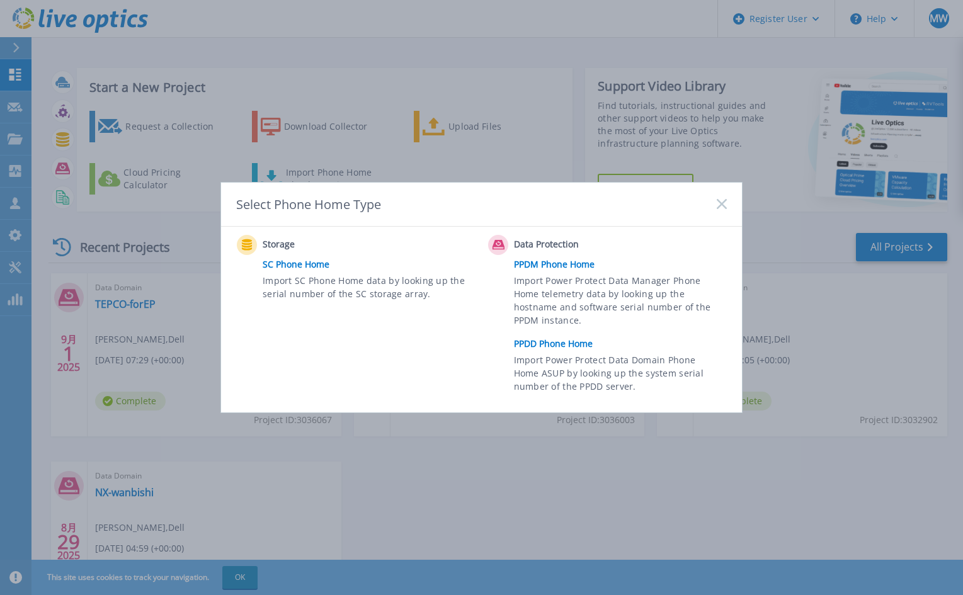
click at [591, 342] on link "PPDD Phone Home" at bounding box center [623, 343] width 219 height 19
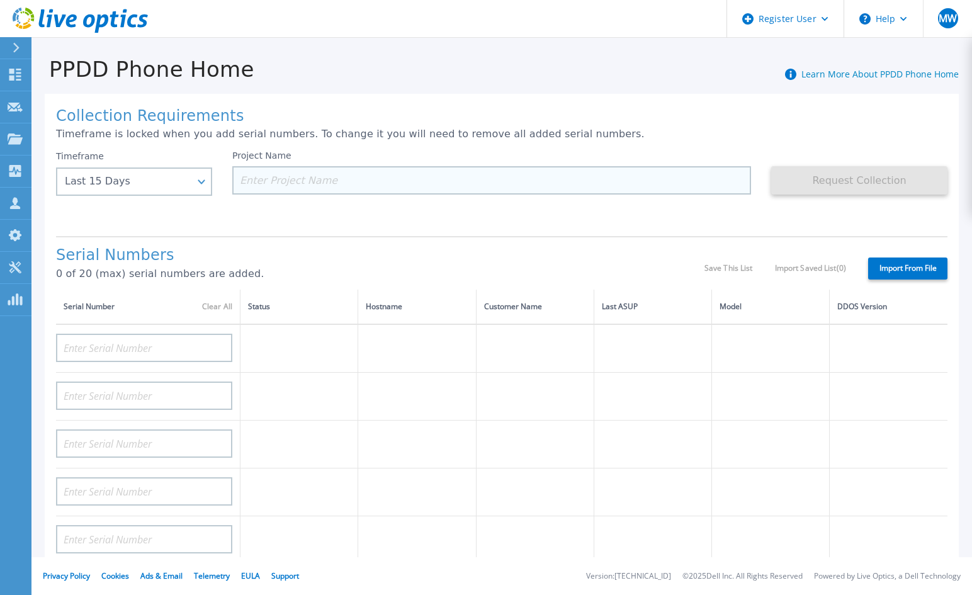
click at [690, 183] on input at bounding box center [491, 180] width 519 height 28
click at [589, 178] on input at bounding box center [491, 180] width 519 height 28
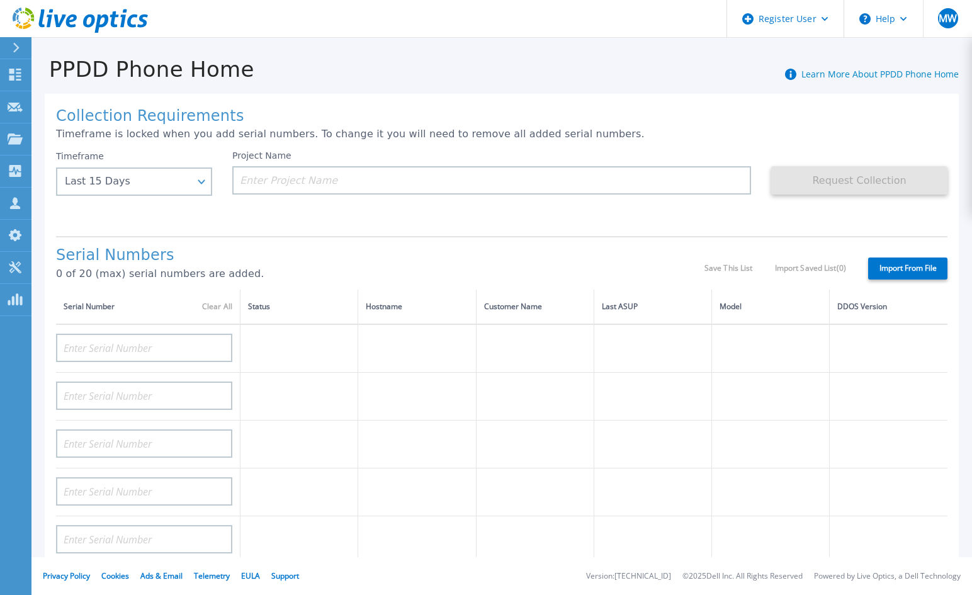
paste input "CKM00200900907"
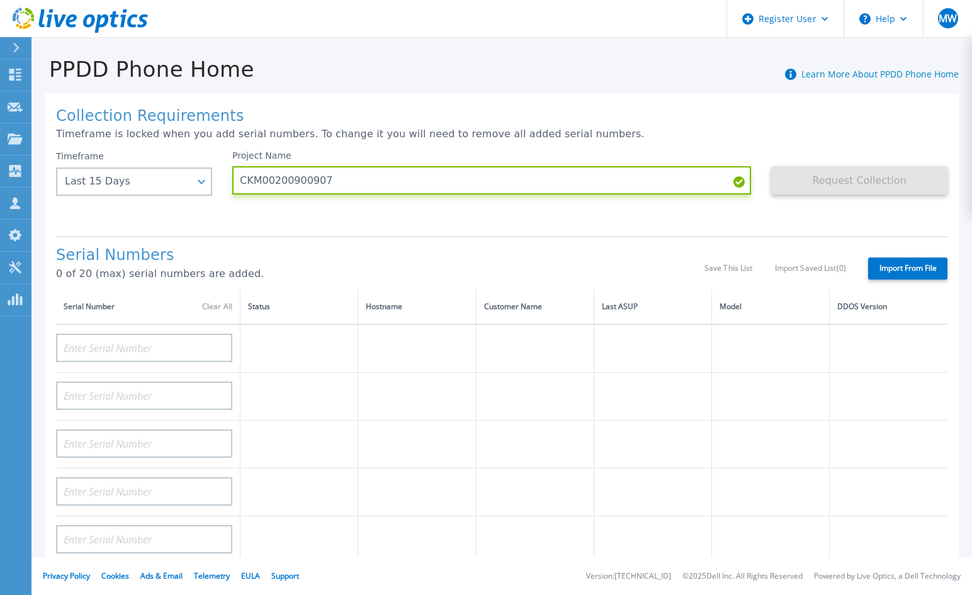
type input "CKM00200900907"
drag, startPoint x: 393, startPoint y: 179, endPoint x: 150, endPoint y: 131, distance: 247.8
click at [150, 131] on div "Collection Requirements Timeframe is locked when you add serial numbers. To cha…" at bounding box center [502, 450] width 914 height 712
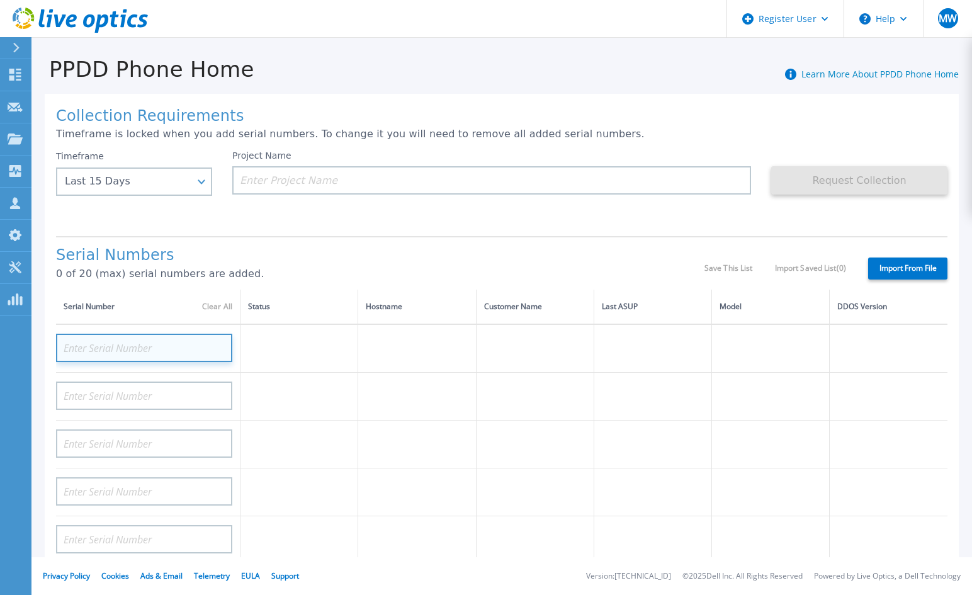
click at [107, 346] on input at bounding box center [144, 348] width 176 height 28
paste input "CKM00200900907"
type input "CKM00200900907"
click at [897, 268] on label "Import From File" at bounding box center [907, 269] width 79 height 22
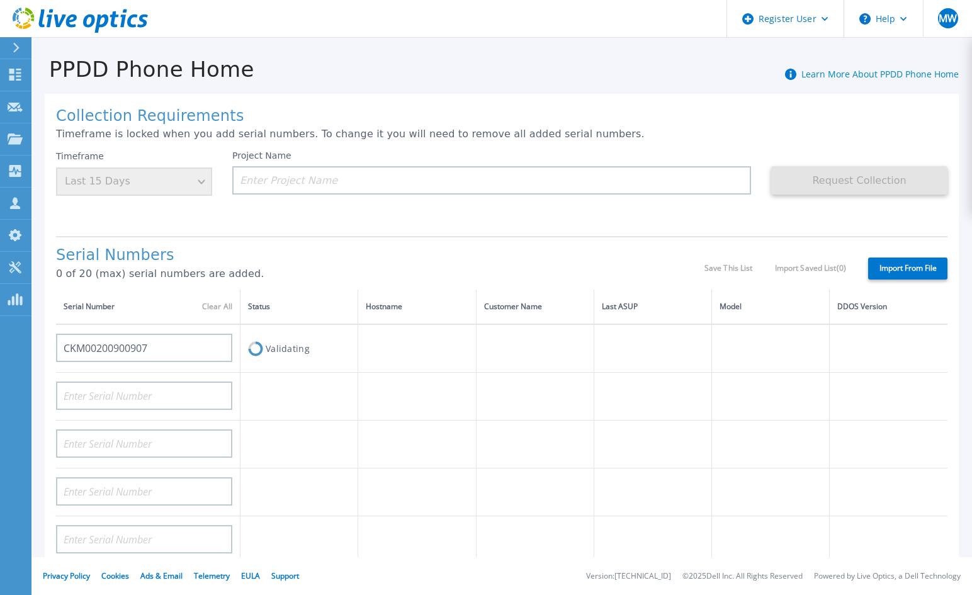
click at [878, 266] on label "Import From File" at bounding box center [907, 269] width 79 height 22
click at [695, 248] on div "Serial Numbers 0 of 20 (max) serial numbers are added. Save This List Import Sa…" at bounding box center [501, 263] width 891 height 54
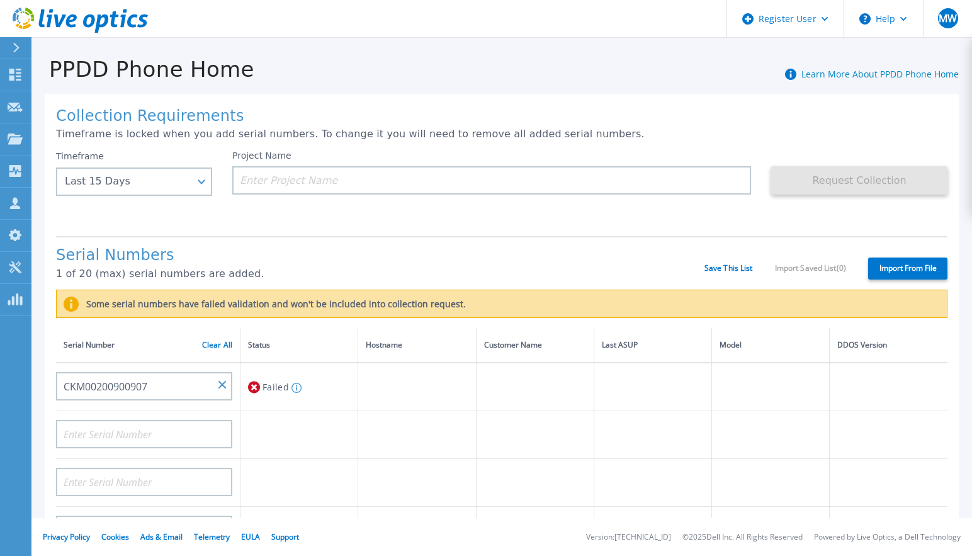
drag, startPoint x: 101, startPoint y: 320, endPoint x: 195, endPoint y: 347, distance: 96.9
click at [105, 320] on div "Collection Requirements Timeframe is locked when you add serial numbers. To cha…" at bounding box center [502, 469] width 914 height 750
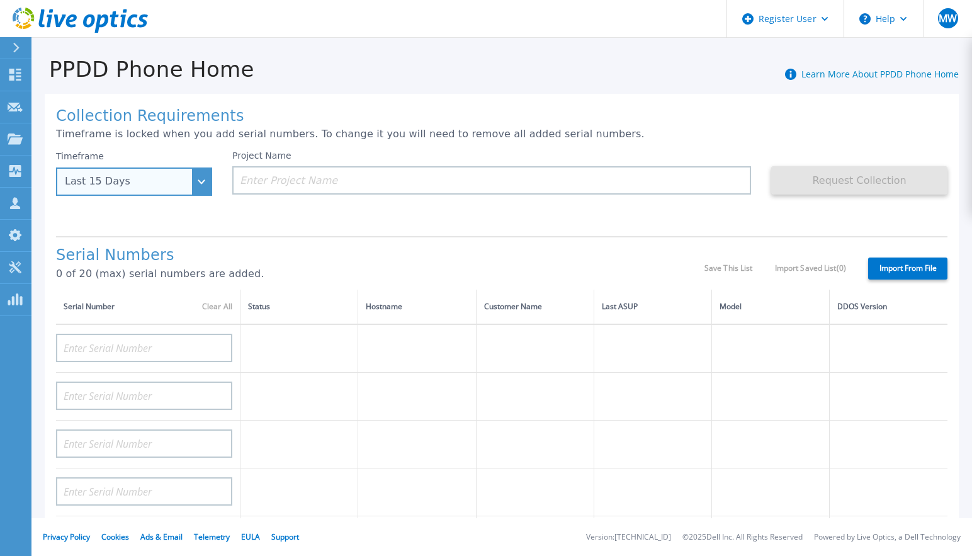
click at [181, 184] on div "Last 15 Days" at bounding box center [127, 181] width 125 height 11
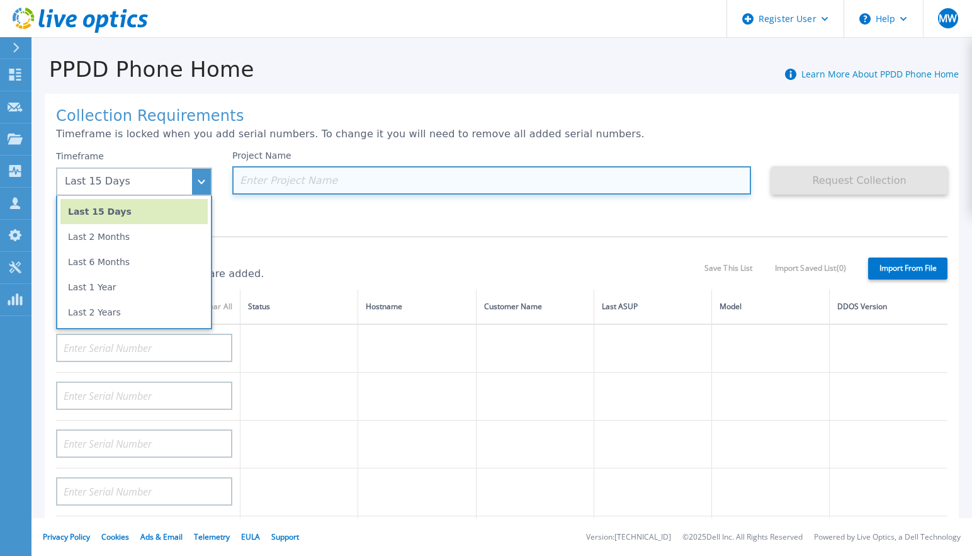
click at [383, 168] on input at bounding box center [491, 180] width 519 height 28
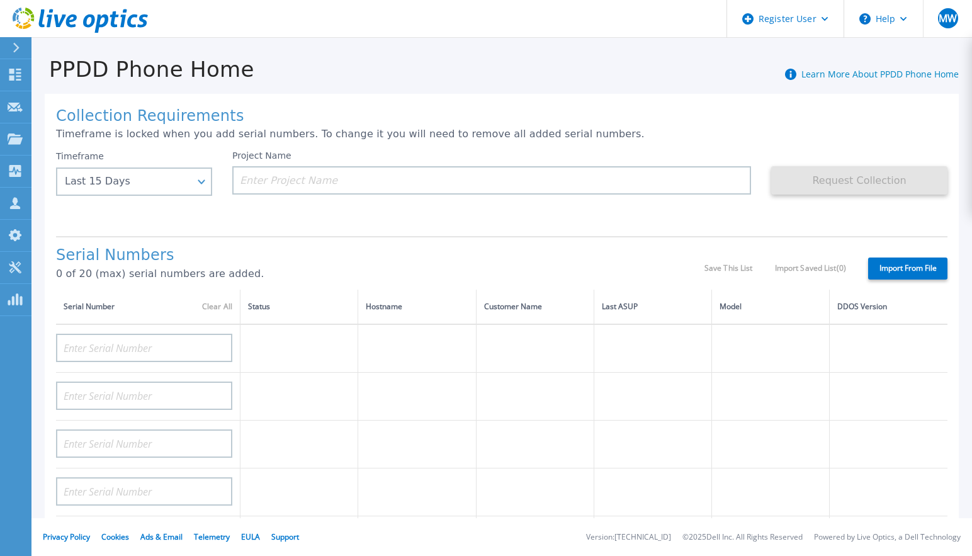
drag, startPoint x: 509, startPoint y: 174, endPoint x: 427, endPoint y: 236, distance: 102.5
click at [427, 236] on div "Serial Numbers 0 of 20 (max) serial numbers are added. Save This List Import Sa…" at bounding box center [501, 263] width 891 height 54
click at [161, 354] on input at bounding box center [144, 348] width 176 height 28
paste input "CKM00200900907"
type input "CKM00200900907"
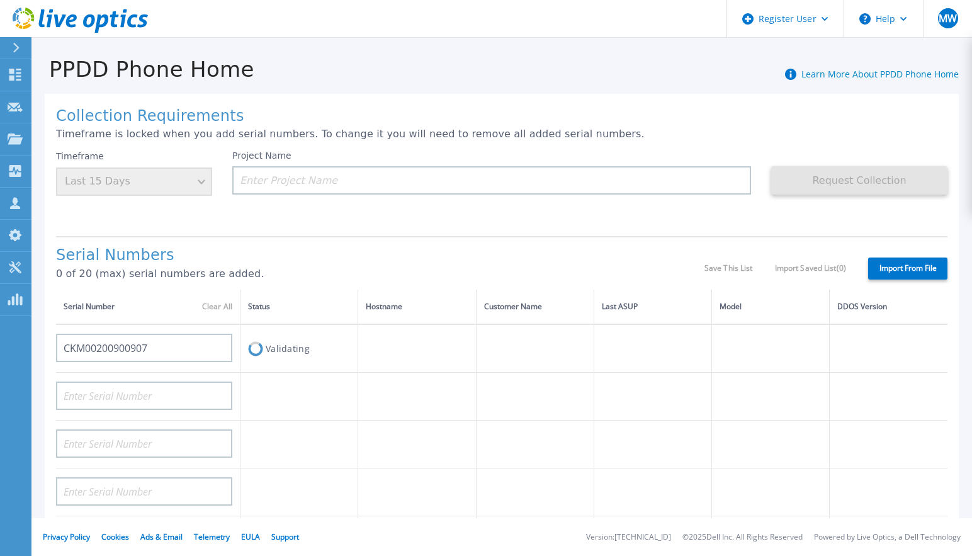
click at [885, 275] on label "Import From File" at bounding box center [907, 269] width 79 height 22
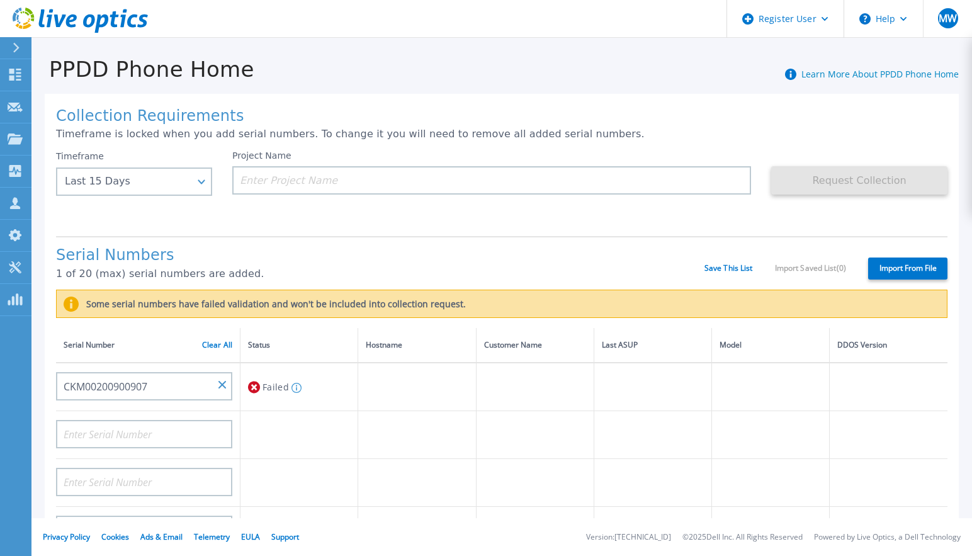
click at [477, 533] on footer "Privacy Policy Cookies Ads & Email Telemetry EULA Support Version: 26.3.9.2 © 2…" at bounding box center [501, 537] width 941 height 38
drag, startPoint x: 25, startPoint y: 78, endPoint x: 55, endPoint y: 86, distance: 30.7
click at [26, 78] on link "Dashboard Dashboard" at bounding box center [15, 75] width 31 height 32
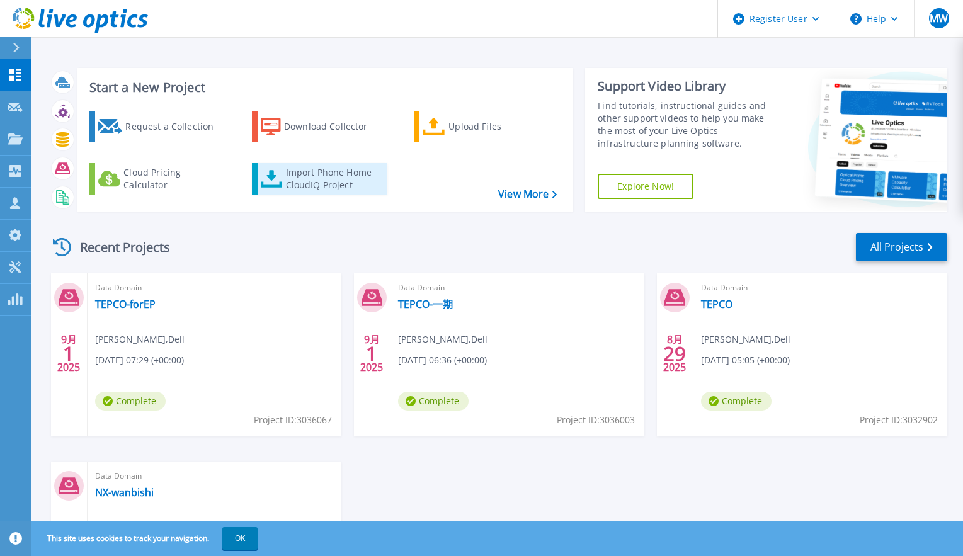
click at [344, 174] on div "Import Phone Home CloudIQ Project" at bounding box center [335, 178] width 98 height 25
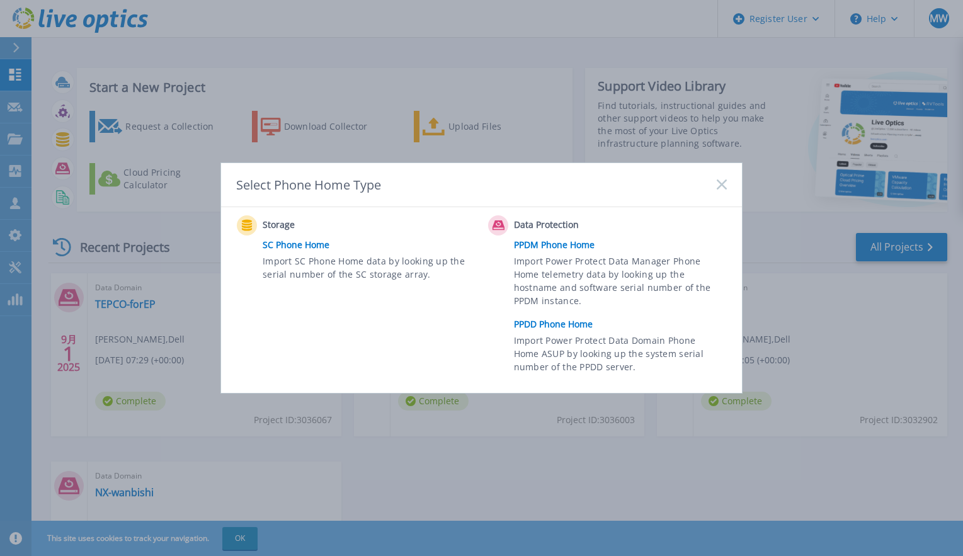
click at [576, 324] on link "PPDD Phone Home" at bounding box center [623, 324] width 219 height 19
